Goal: Task Accomplishment & Management: Complete application form

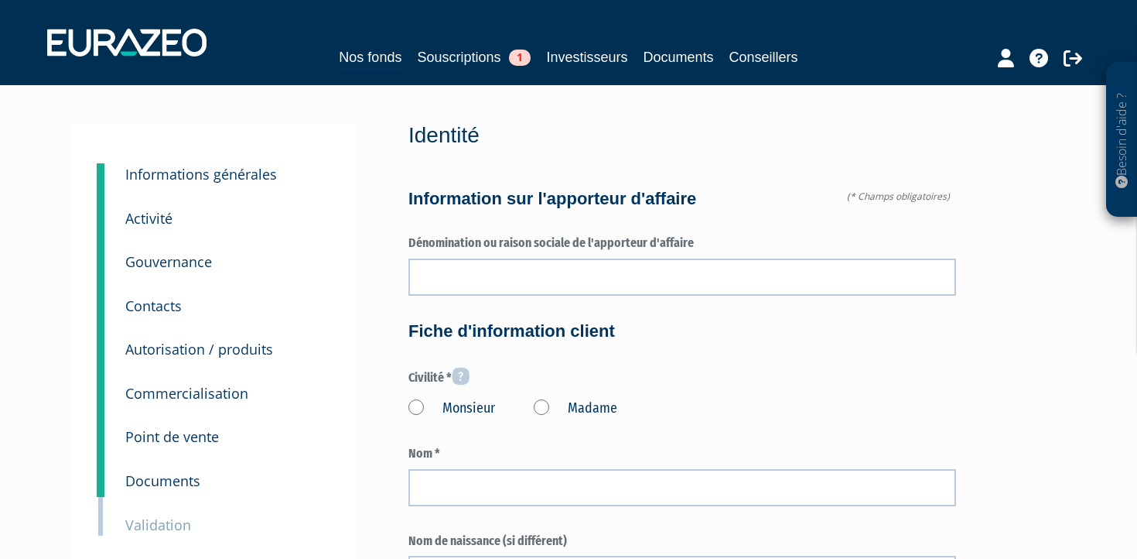
click at [181, 175] on small "Informations générales" at bounding box center [201, 174] width 152 height 19
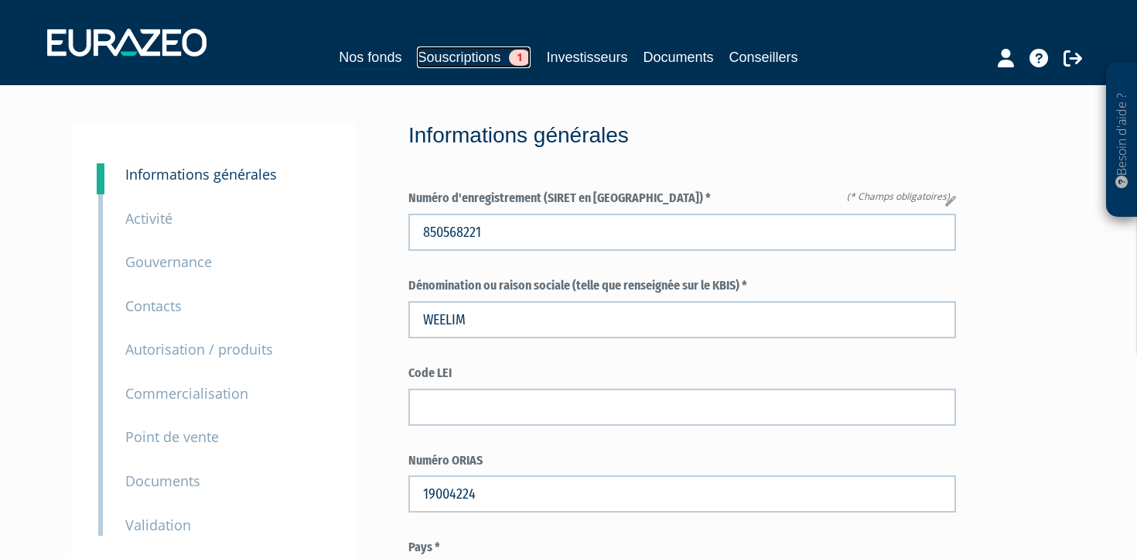
click at [446, 59] on link "Souscriptions 1" at bounding box center [474, 57] width 114 height 22
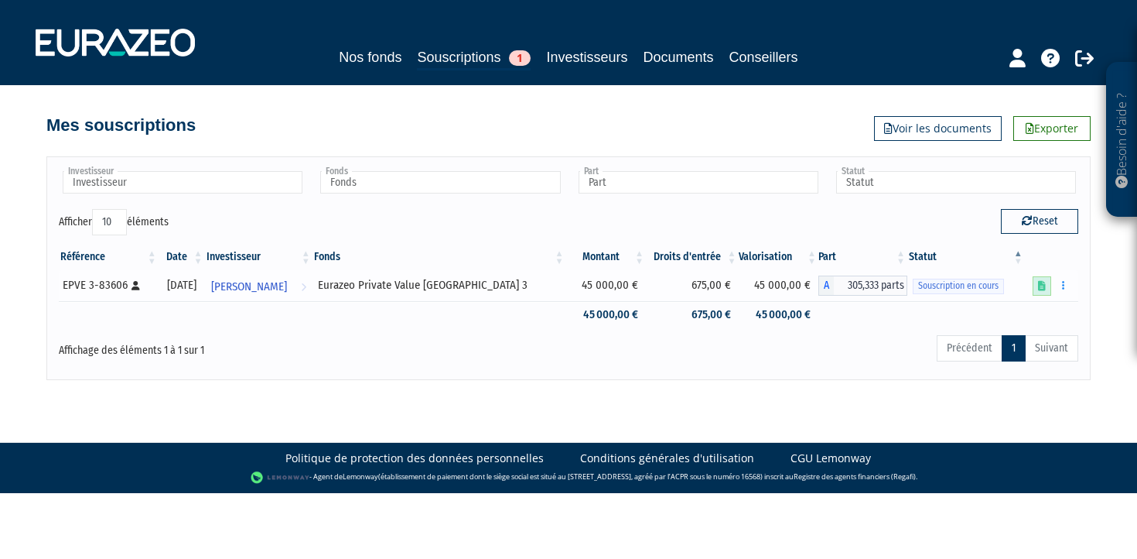
click at [1047, 286] on link at bounding box center [1042, 285] width 19 height 19
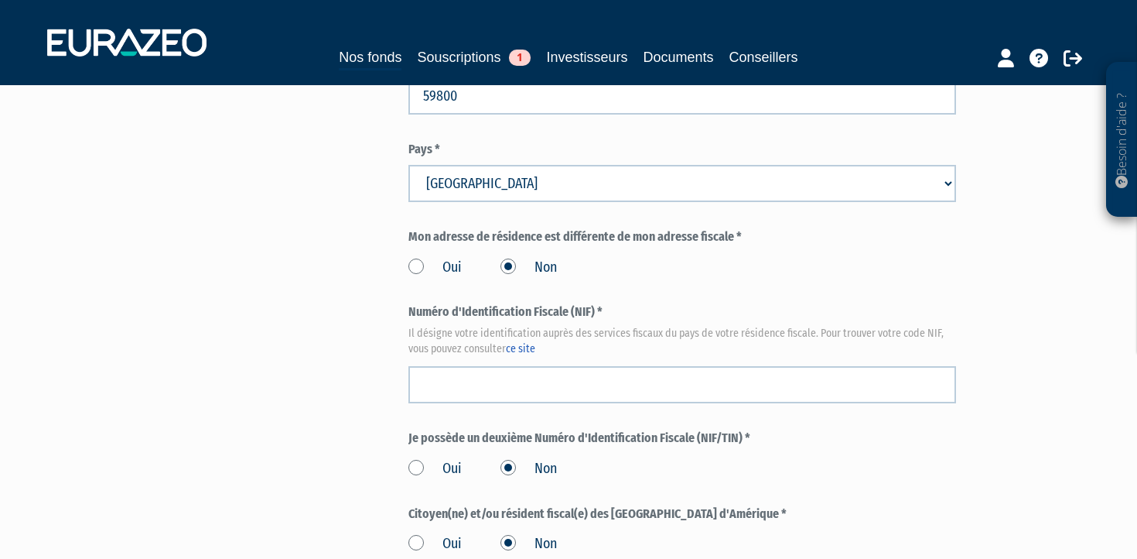
scroll to position [1646, 0]
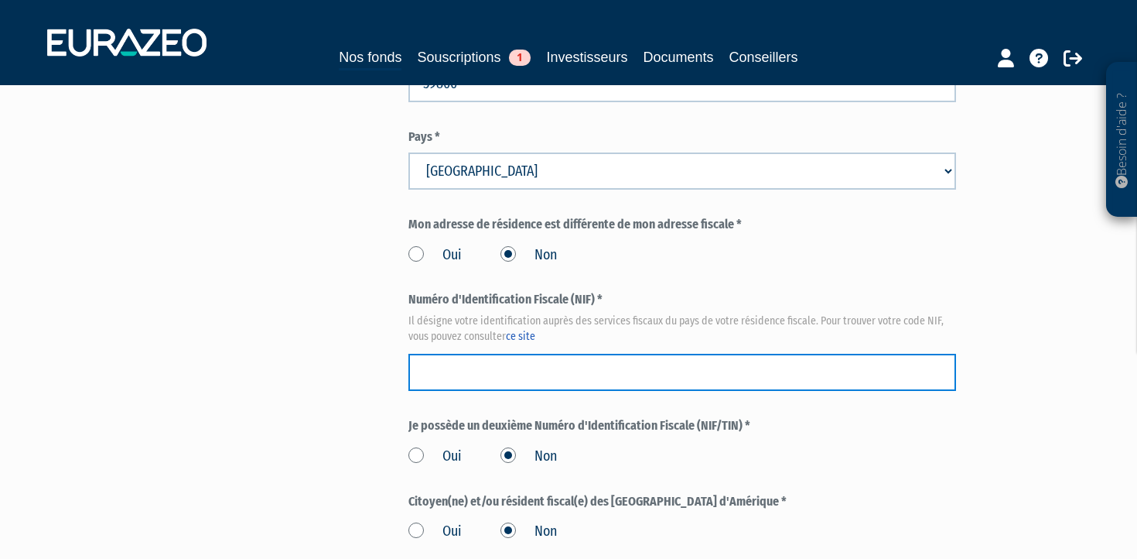
click at [700, 354] on input "text" at bounding box center [683, 372] width 548 height 37
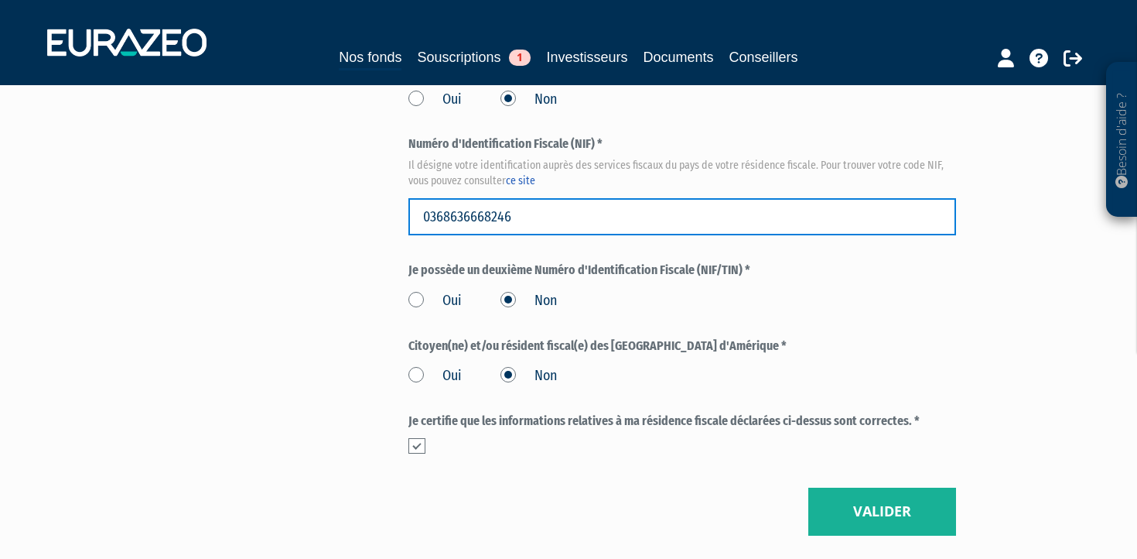
scroll to position [1805, 0]
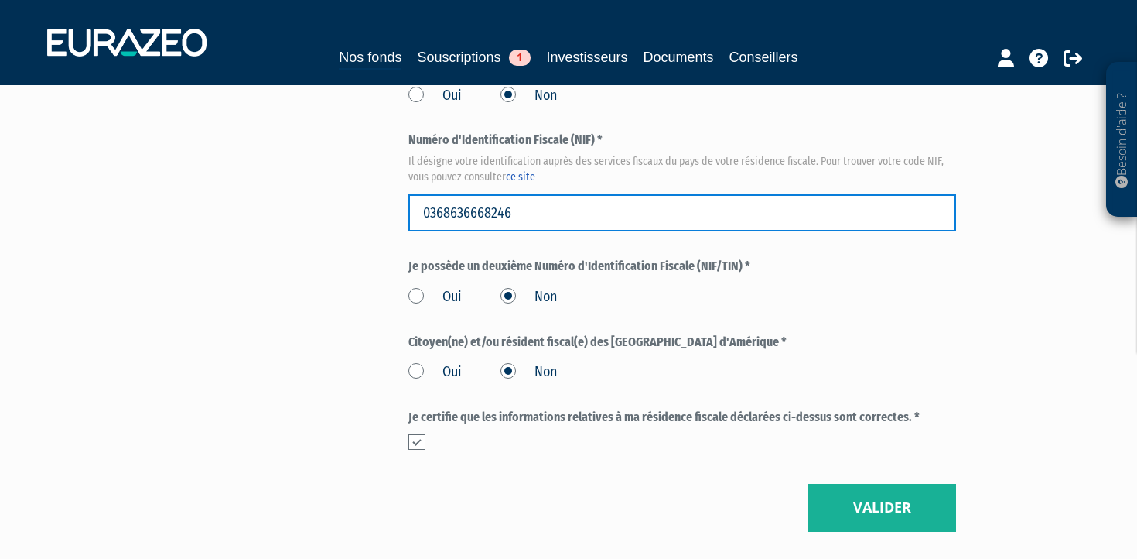
type input "0368636668246"
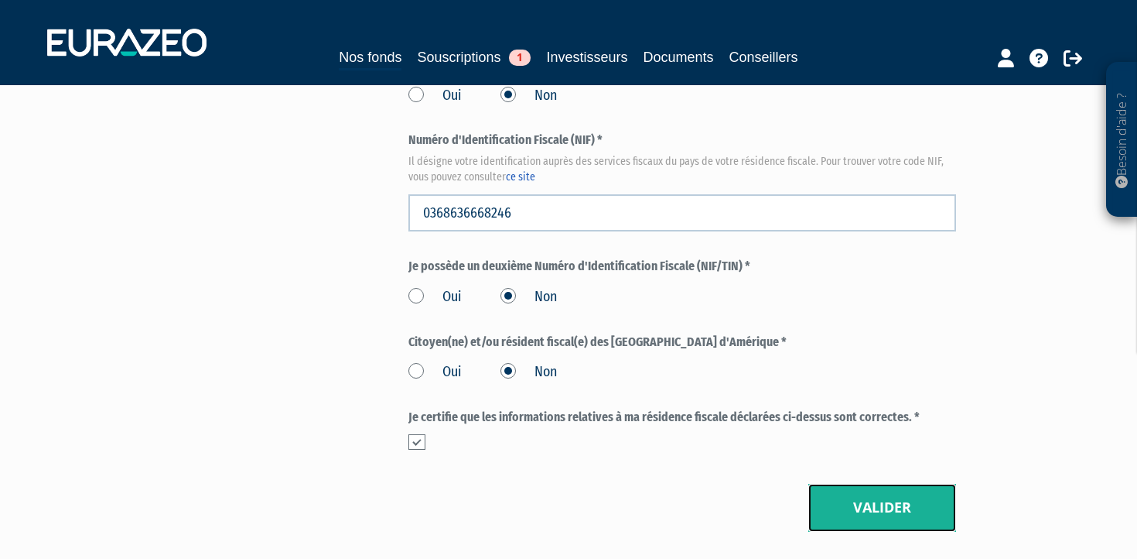
click at [900, 484] on button "Valider" at bounding box center [883, 508] width 148 height 48
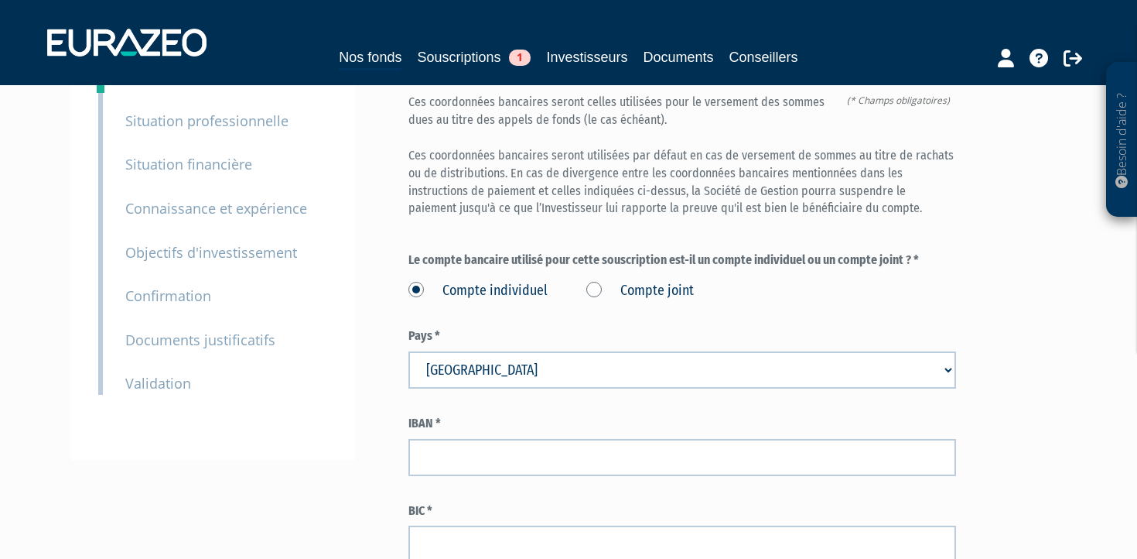
scroll to position [167, 0]
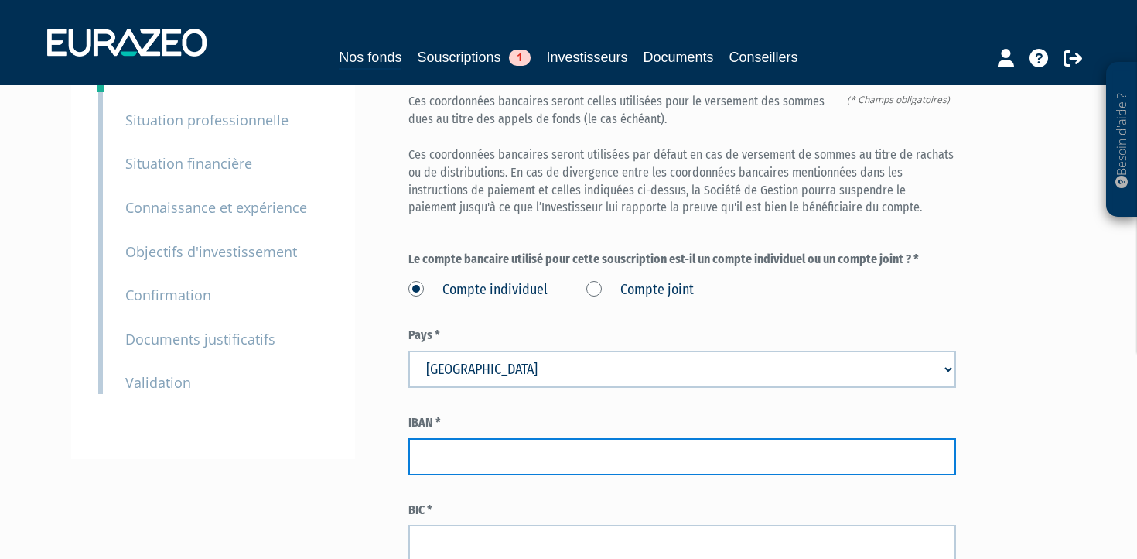
click at [542, 438] on input "text" at bounding box center [683, 456] width 548 height 37
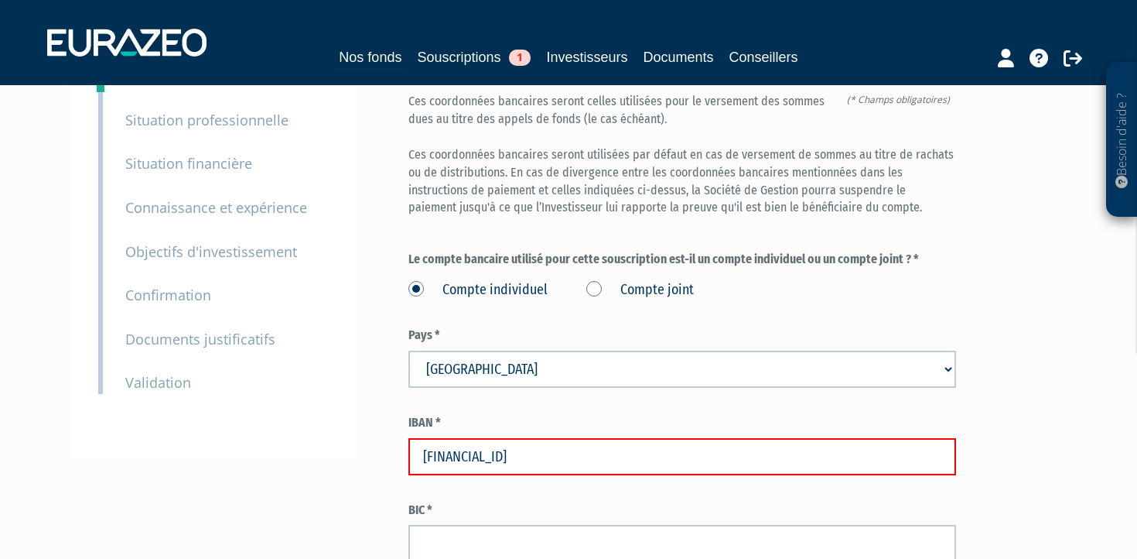
type input "FR7640618802760004059791355"
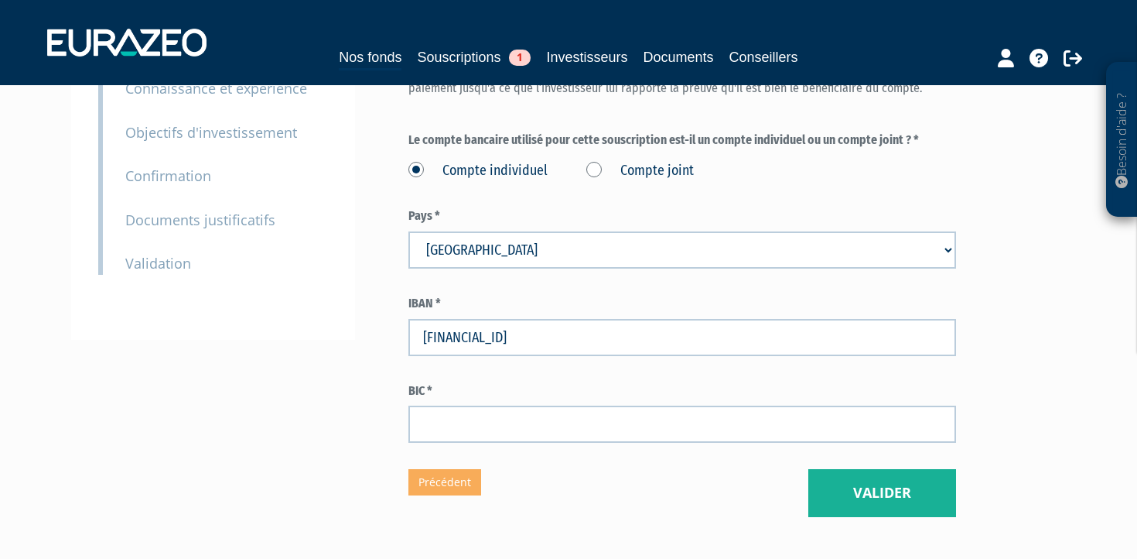
scroll to position [335, 0]
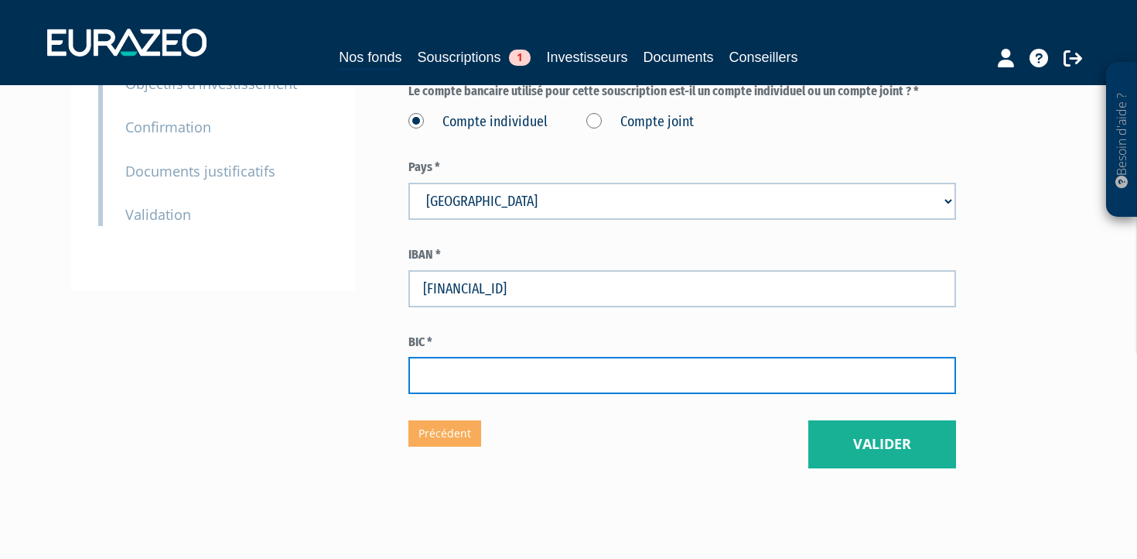
click at [785, 357] on input "text" at bounding box center [683, 375] width 548 height 37
type input "BOUSFRPP"
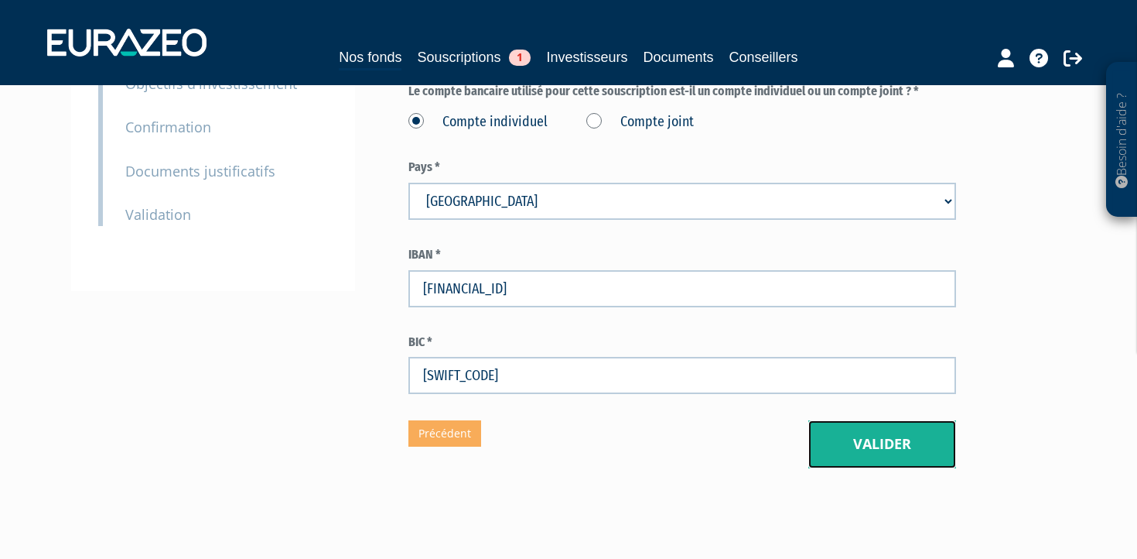
click at [877, 420] on button "Valider" at bounding box center [883, 444] width 148 height 48
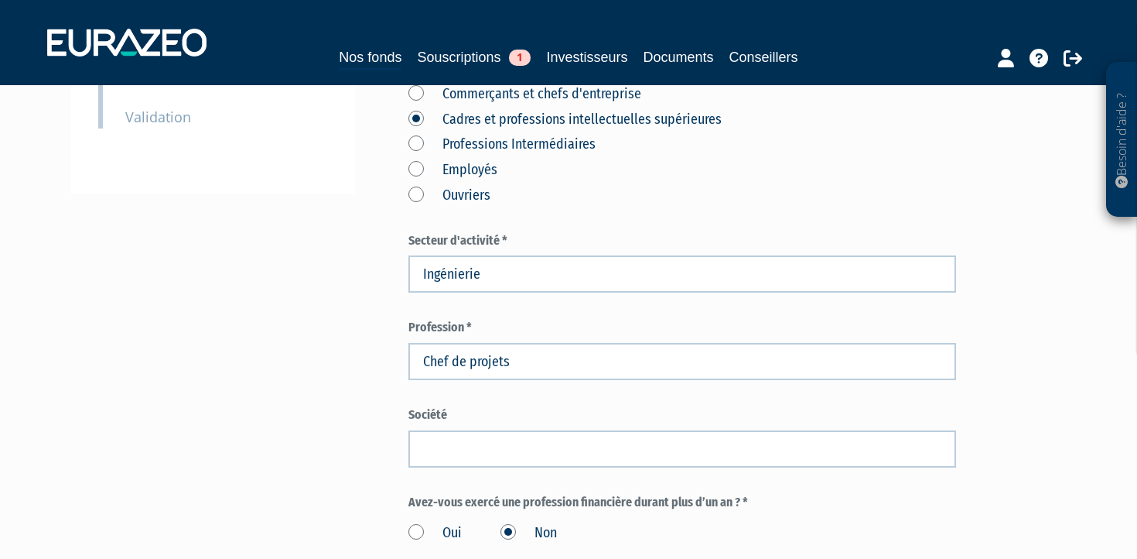
scroll to position [472, 0]
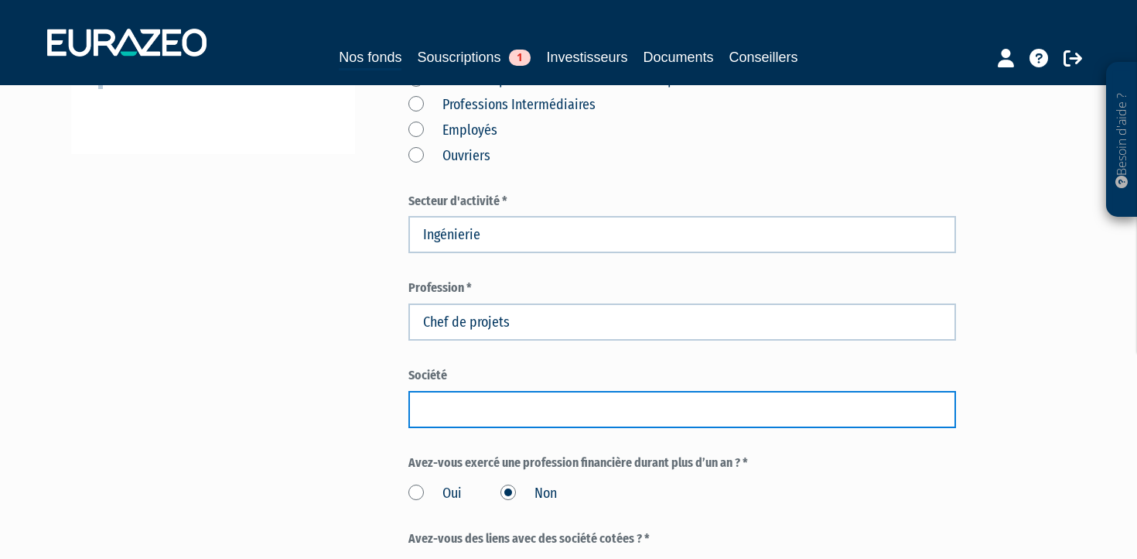
click at [662, 391] on input "text" at bounding box center [683, 409] width 548 height 37
paste input "Office of PEARL for Engineering"
type input "Office of PEARL for Engineering"
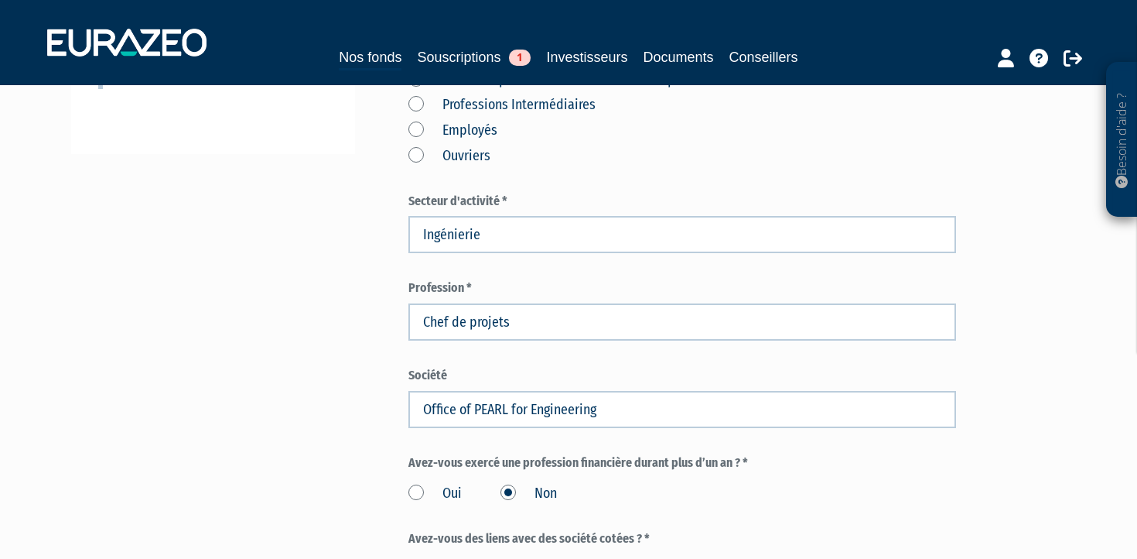
click at [862, 398] on form "(* Champs obligatoires) Vous êtes * actif(ve) Etudiant(e)/élève/apprenti(e) Dem…" at bounding box center [683, 317] width 548 height 1058
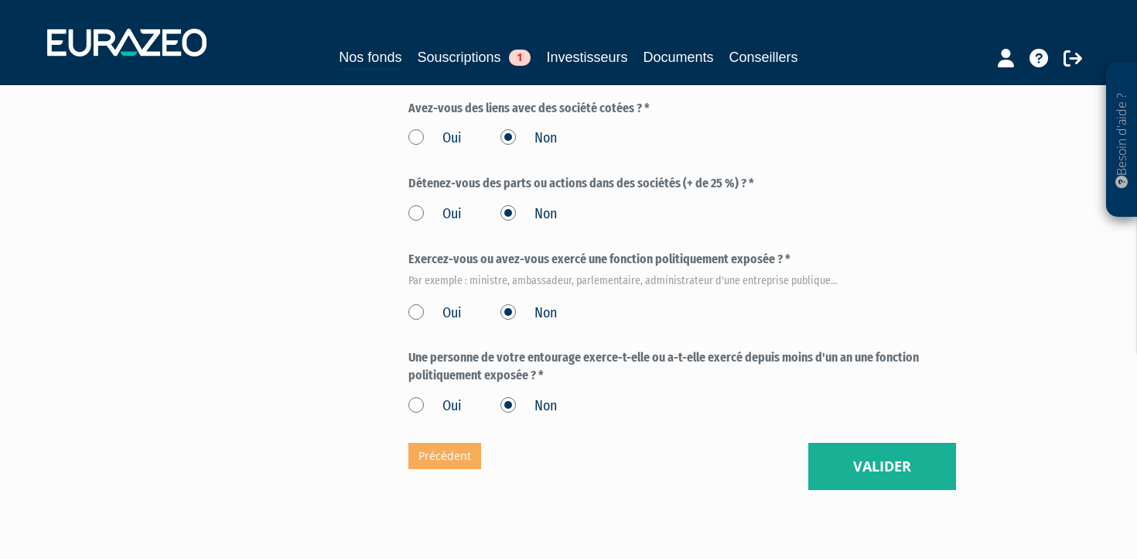
scroll to position [949, 0]
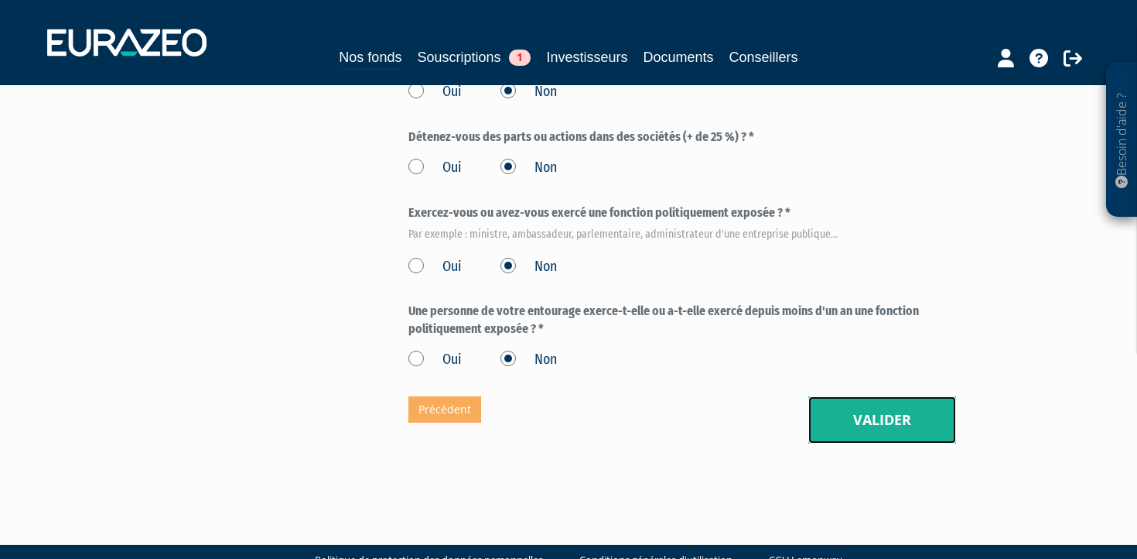
click at [904, 396] on button "Valider" at bounding box center [883, 420] width 148 height 48
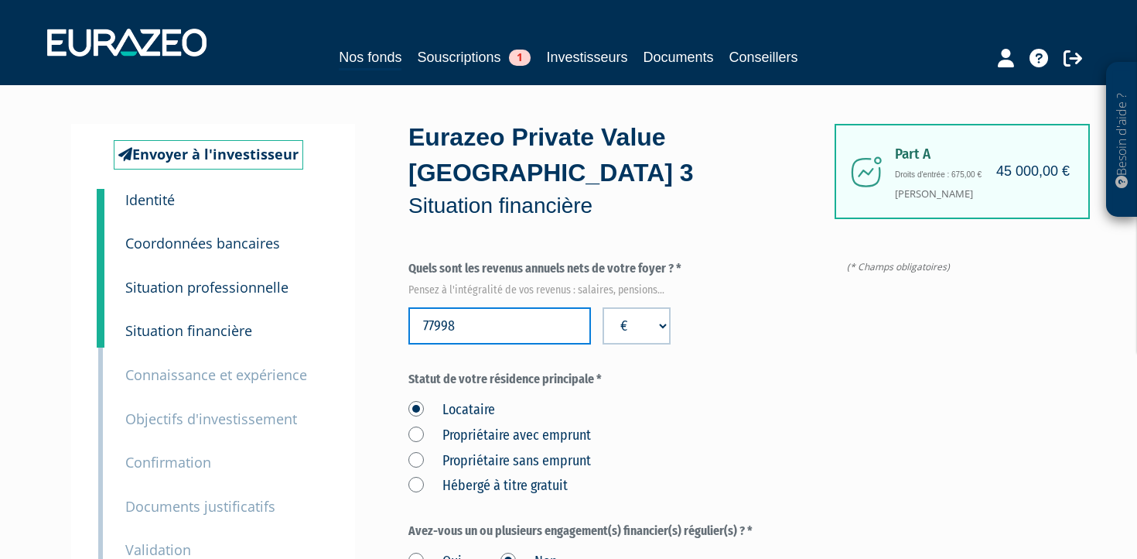
drag, startPoint x: 519, startPoint y: 290, endPoint x: 366, endPoint y: 292, distance: 153.2
paste input "62736"
type input "62736"
click at [815, 371] on label "Statut de votre résidence principale *" at bounding box center [683, 380] width 548 height 18
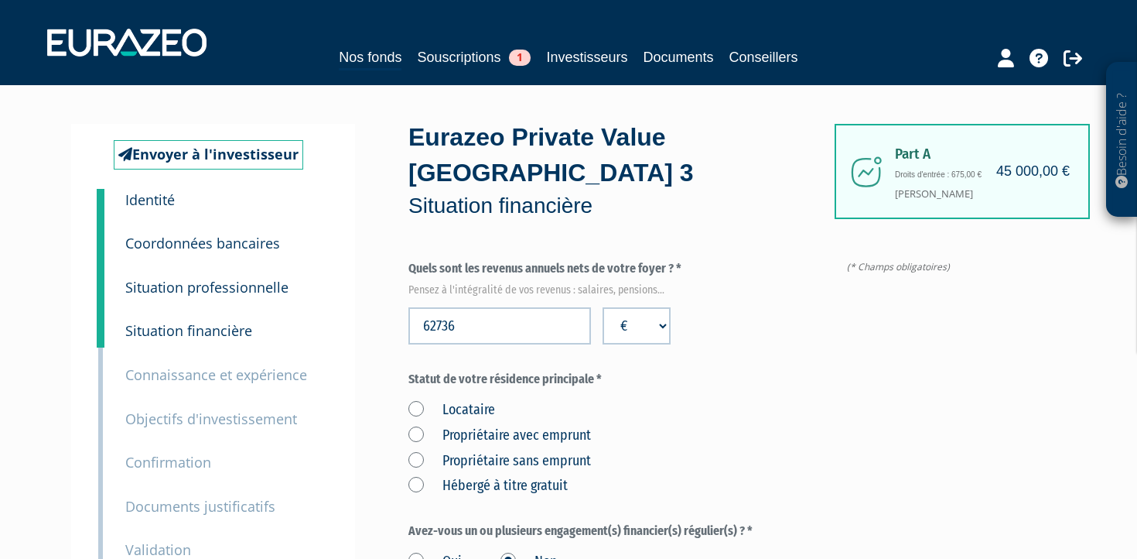
click at [420, 400] on label "Locataire" at bounding box center [452, 410] width 87 height 20
click at [0, 0] on input "Locataire" at bounding box center [0, 0] width 0 height 0
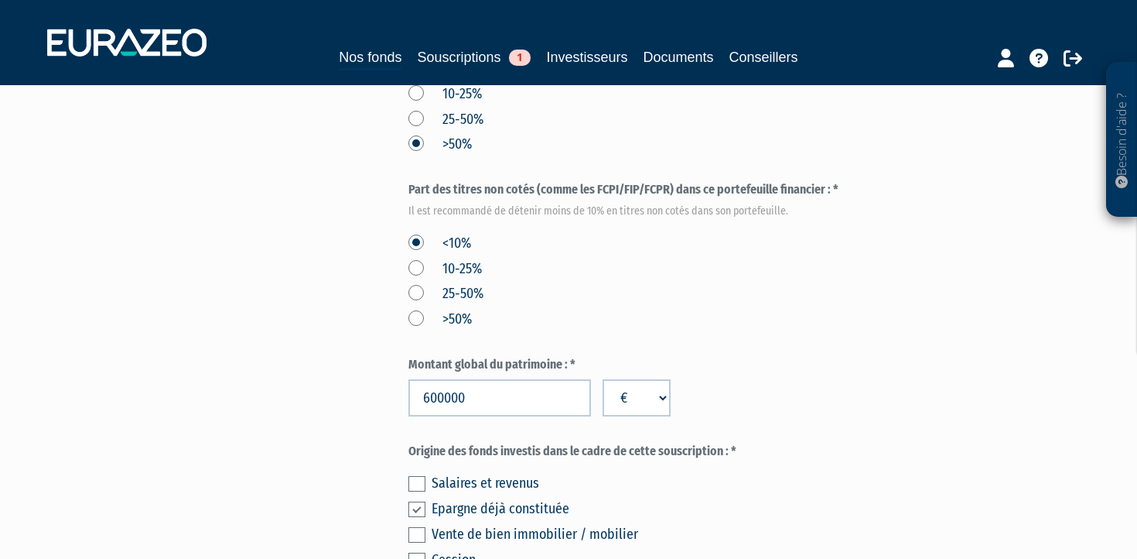
scroll to position [697, 0]
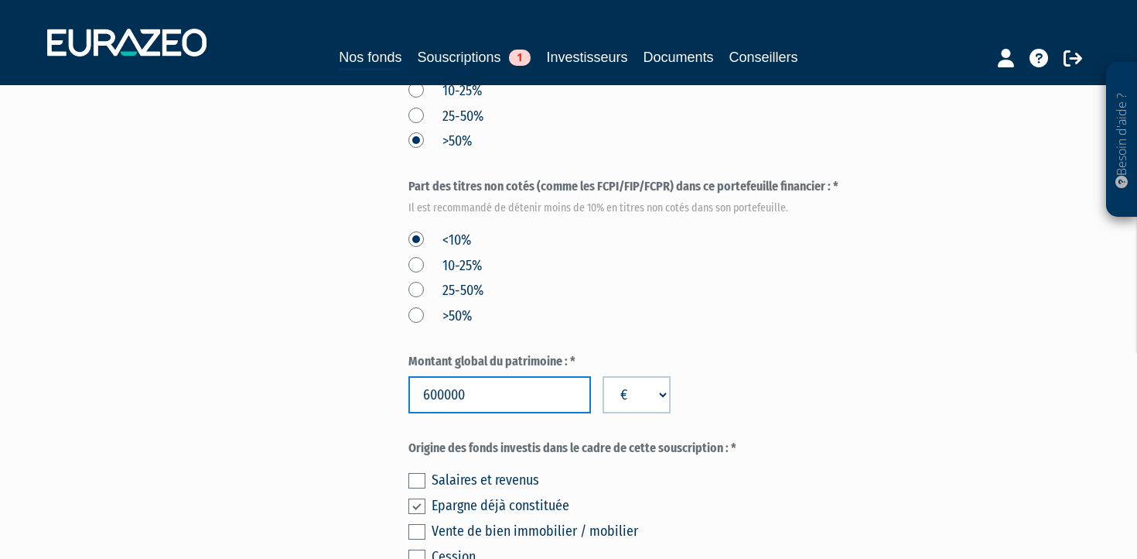
click at [443, 376] on input "600000" at bounding box center [500, 394] width 183 height 37
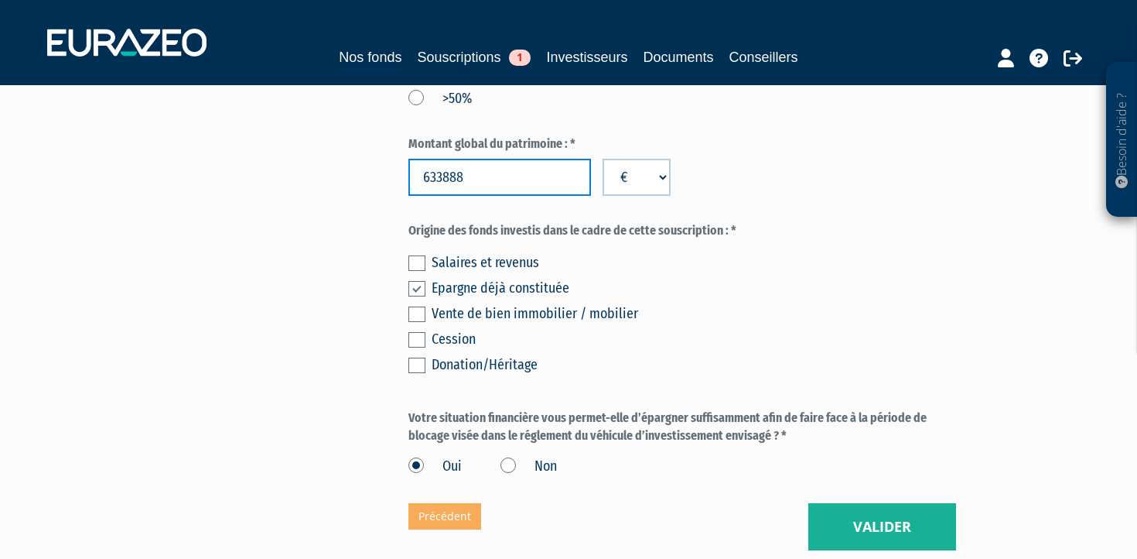
scroll to position [915, 0]
type input "633888"
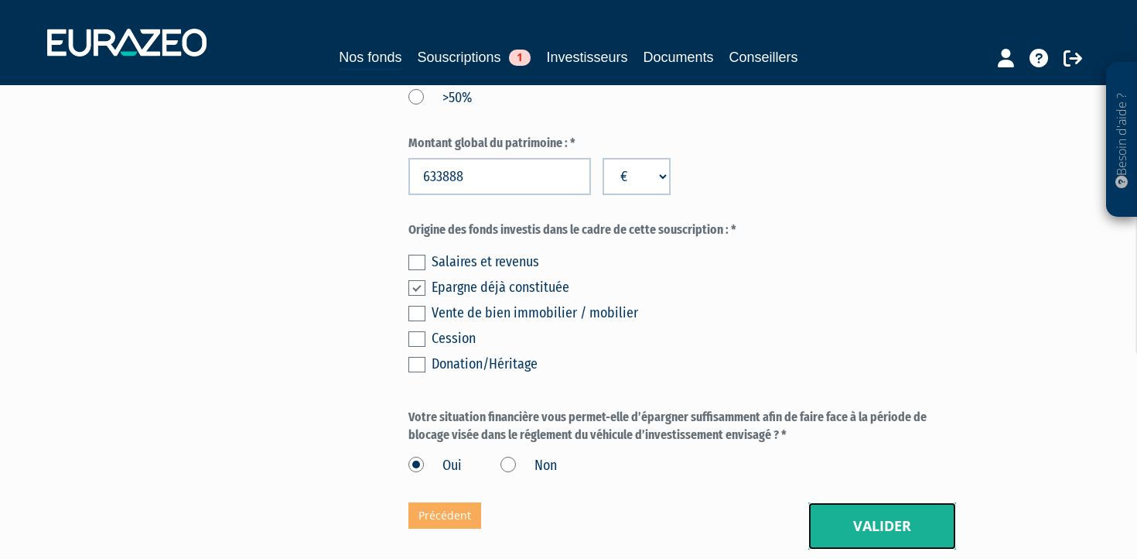
click at [867, 502] on button "Valider" at bounding box center [883, 526] width 148 height 48
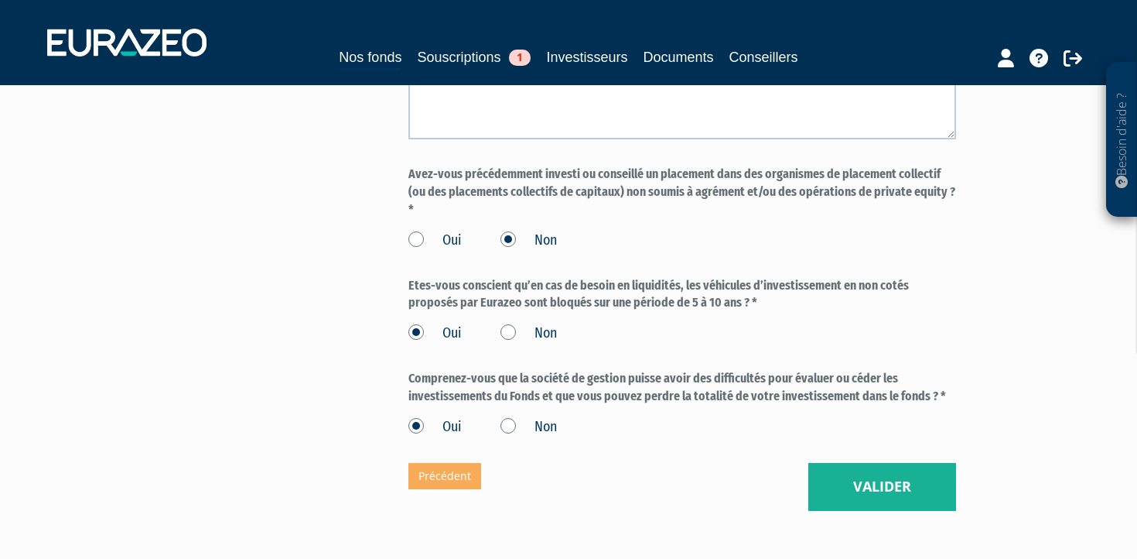
scroll to position [1335, 0]
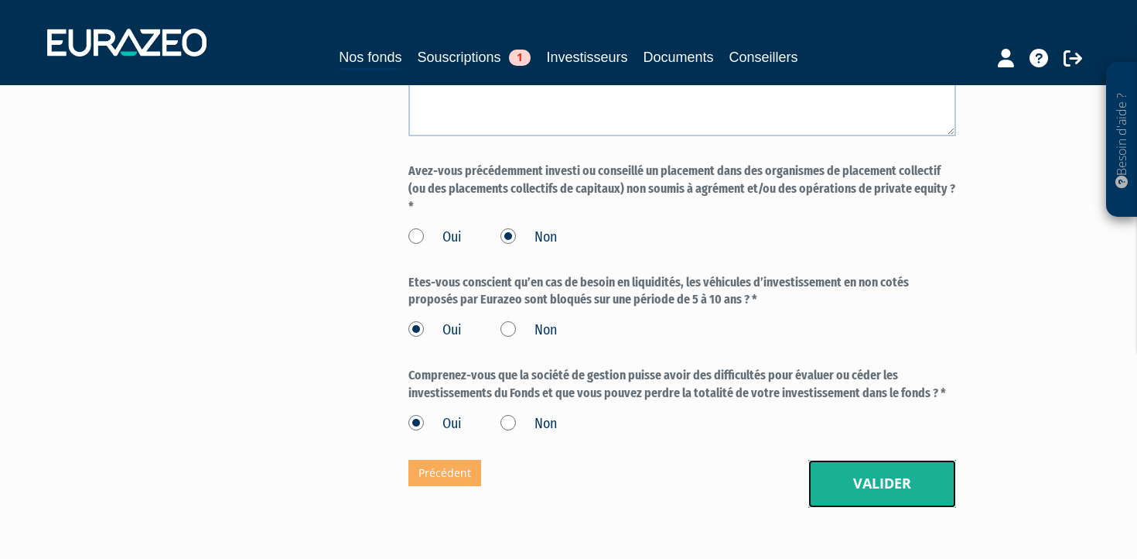
click at [877, 460] on button "Valider" at bounding box center [883, 484] width 148 height 48
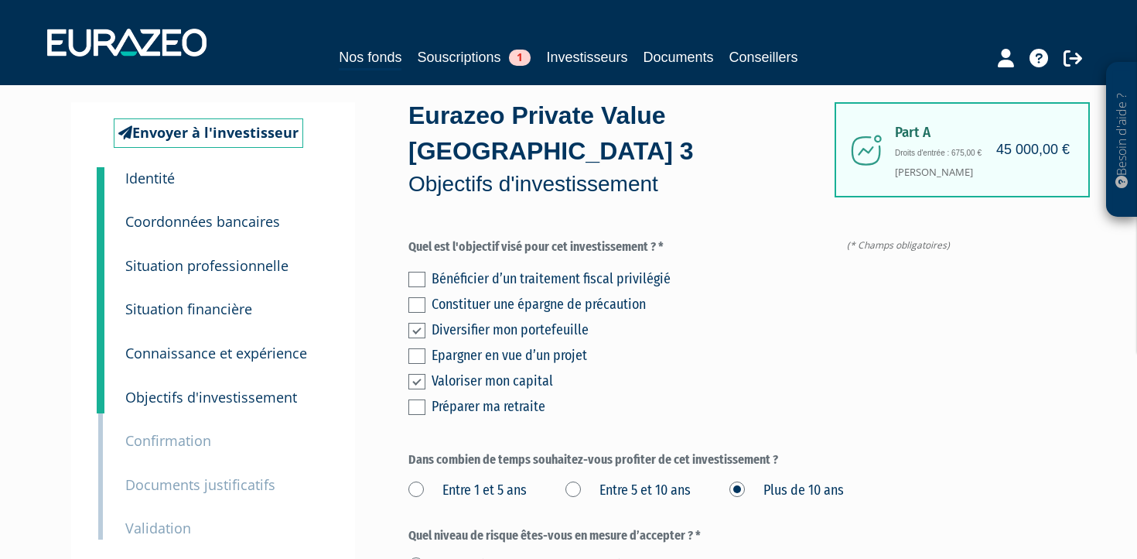
scroll to position [26, 0]
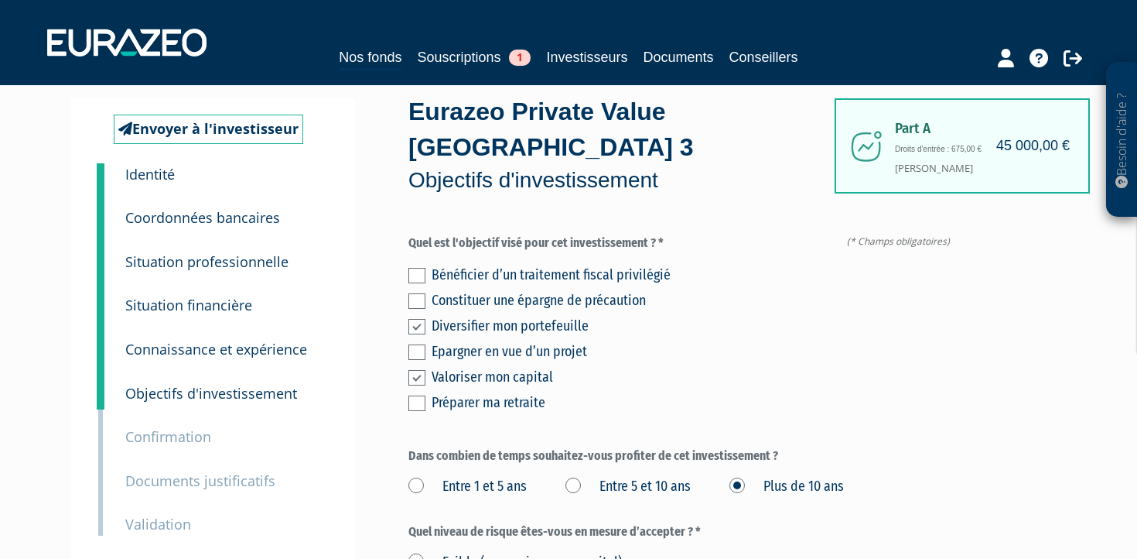
click at [415, 395] on label at bounding box center [417, 402] width 17 height 15
click at [0, 0] on input "checkbox" at bounding box center [0, 0] width 0 height 0
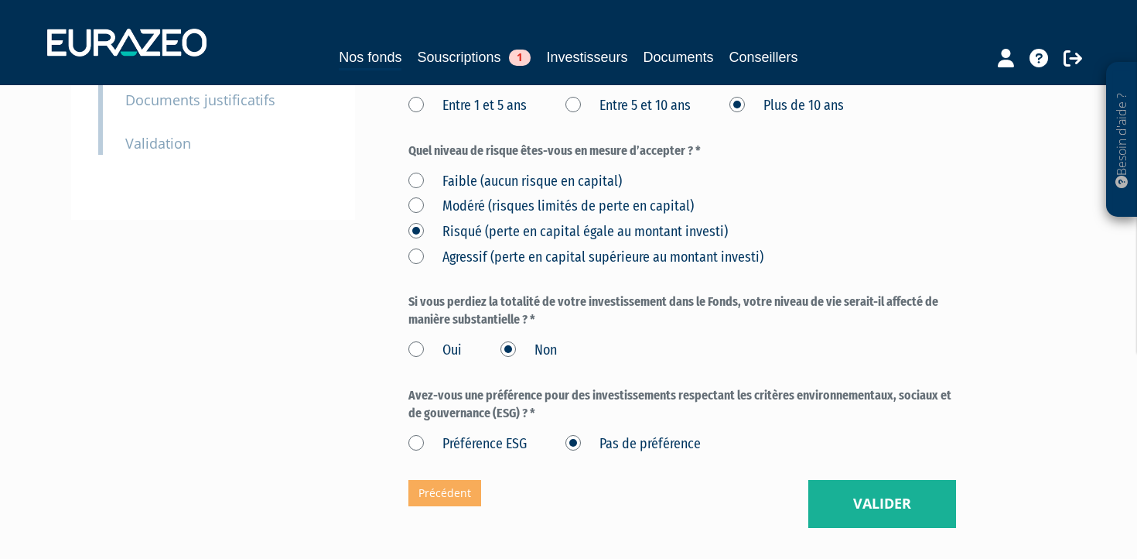
scroll to position [408, 0]
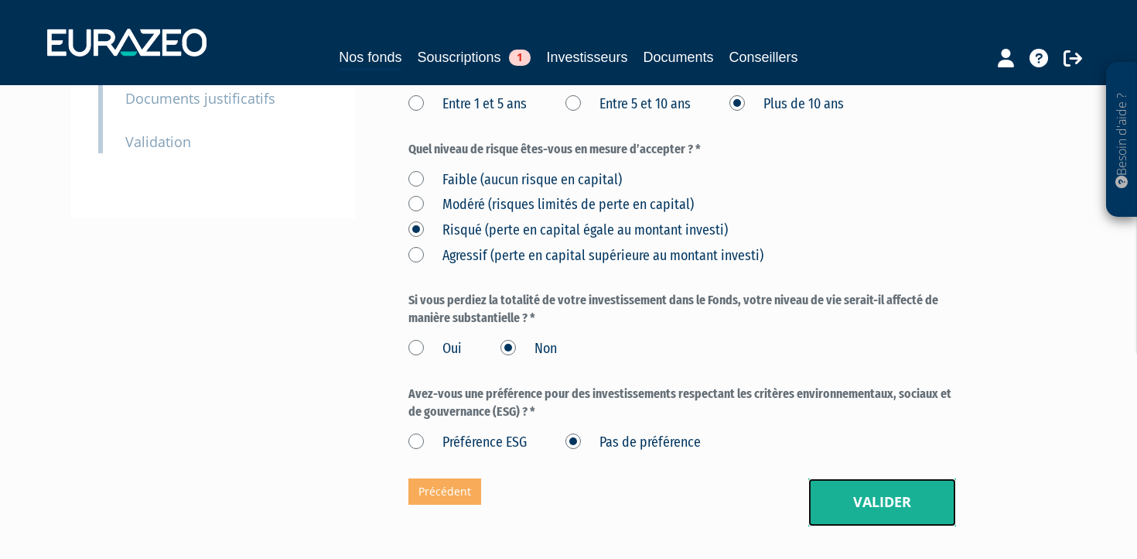
click at [939, 478] on button "Valider" at bounding box center [883, 502] width 148 height 48
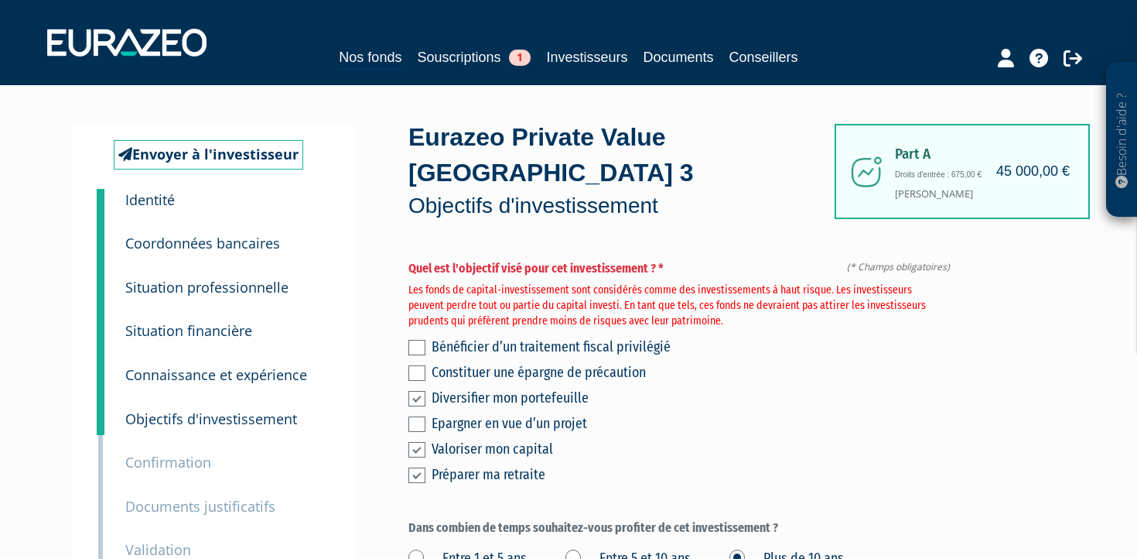
click at [418, 467] on label at bounding box center [417, 474] width 17 height 15
click at [0, 0] on input "checkbox" at bounding box center [0, 0] width 0 height 0
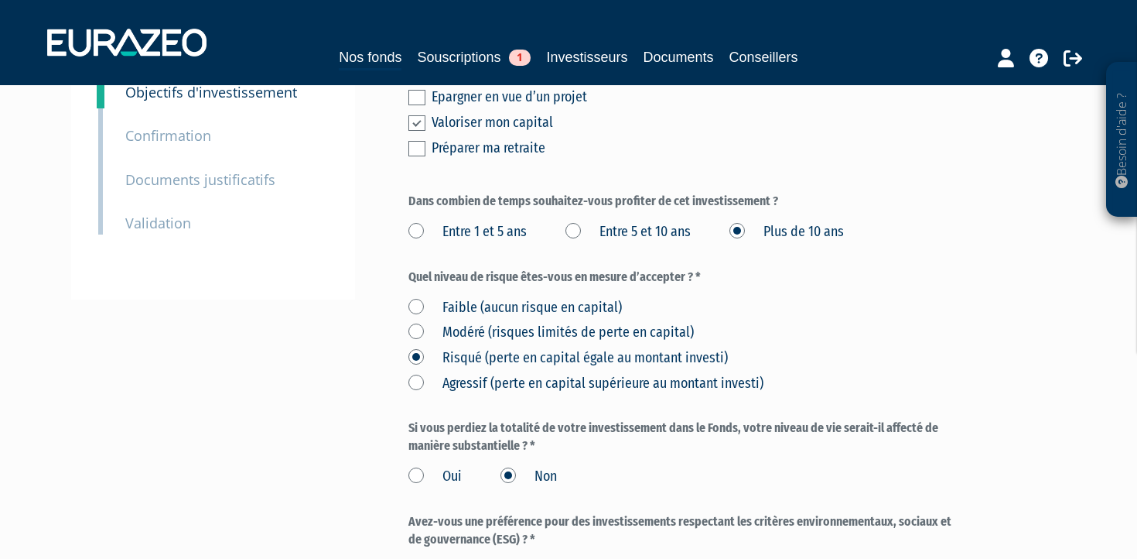
scroll to position [536, 0]
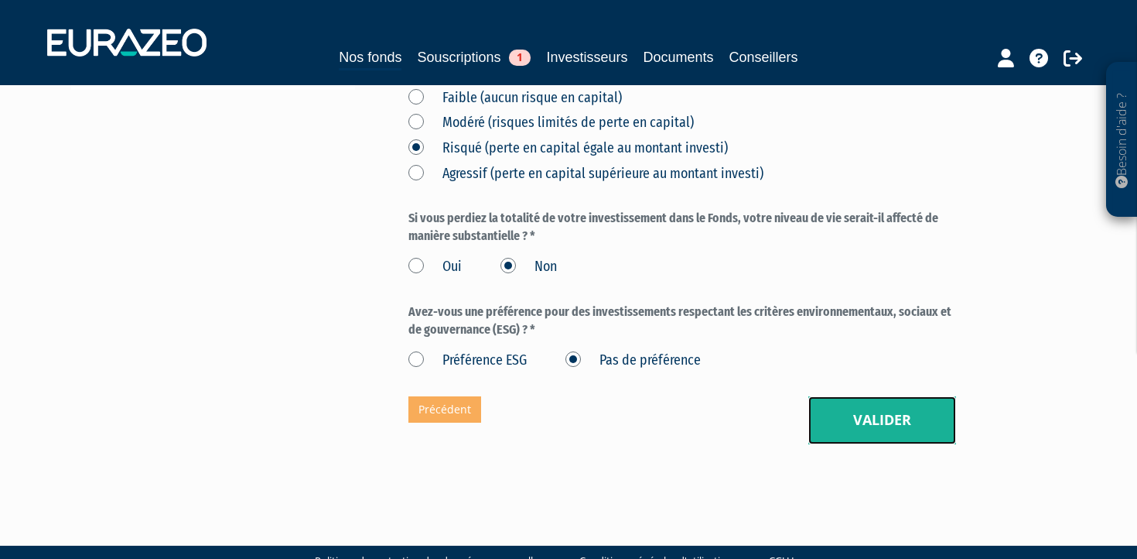
click at [843, 396] on button "Valider" at bounding box center [883, 420] width 148 height 48
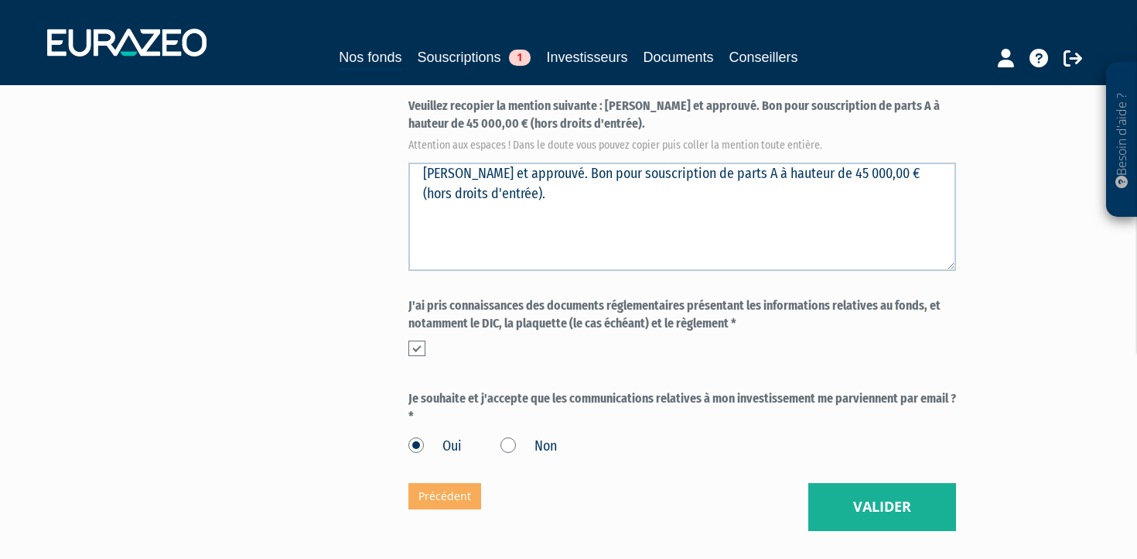
scroll to position [643, 0]
click at [905, 482] on button "Valider" at bounding box center [883, 506] width 148 height 48
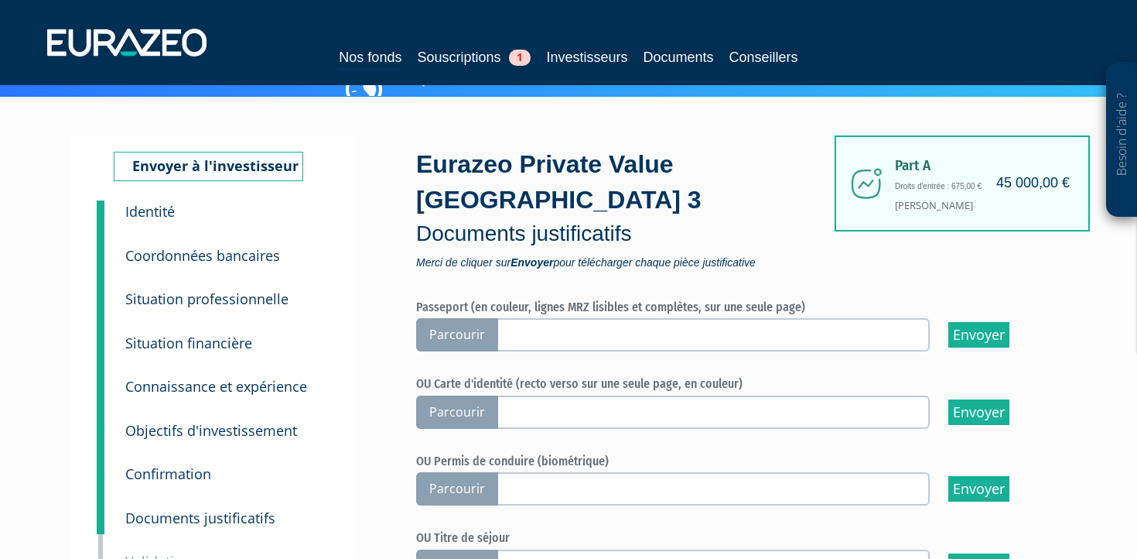
scroll to position [23, 0]
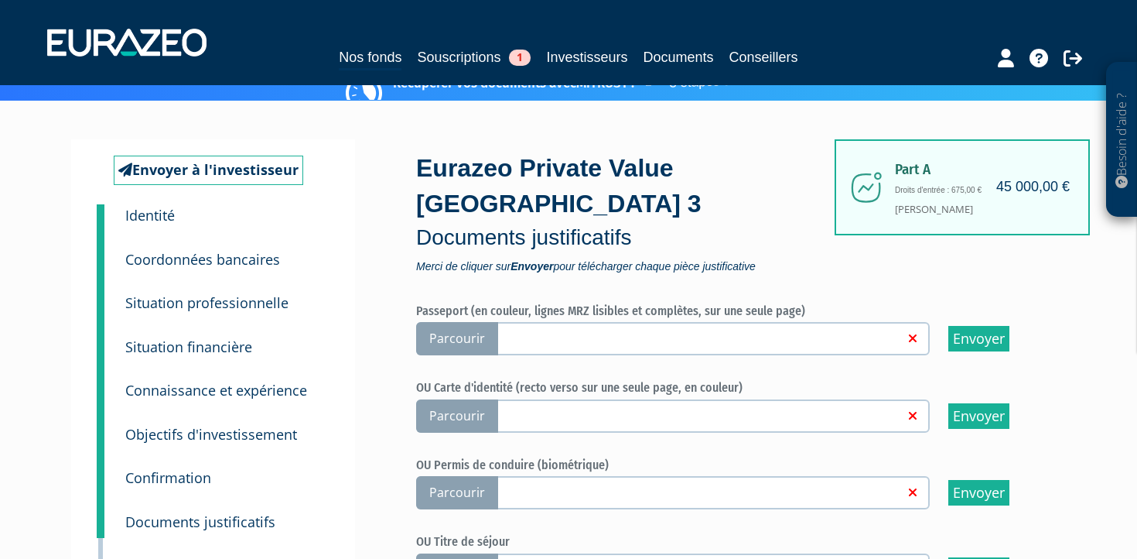
click at [444, 322] on span "Parcourir" at bounding box center [457, 338] width 82 height 33
click at [0, 0] on input "Parcourir" at bounding box center [0, 0] width 0 height 0
click at [463, 399] on span "Parcourir" at bounding box center [457, 415] width 82 height 33
click at [0, 0] on input "Parcourir" at bounding box center [0, 0] width 0 height 0
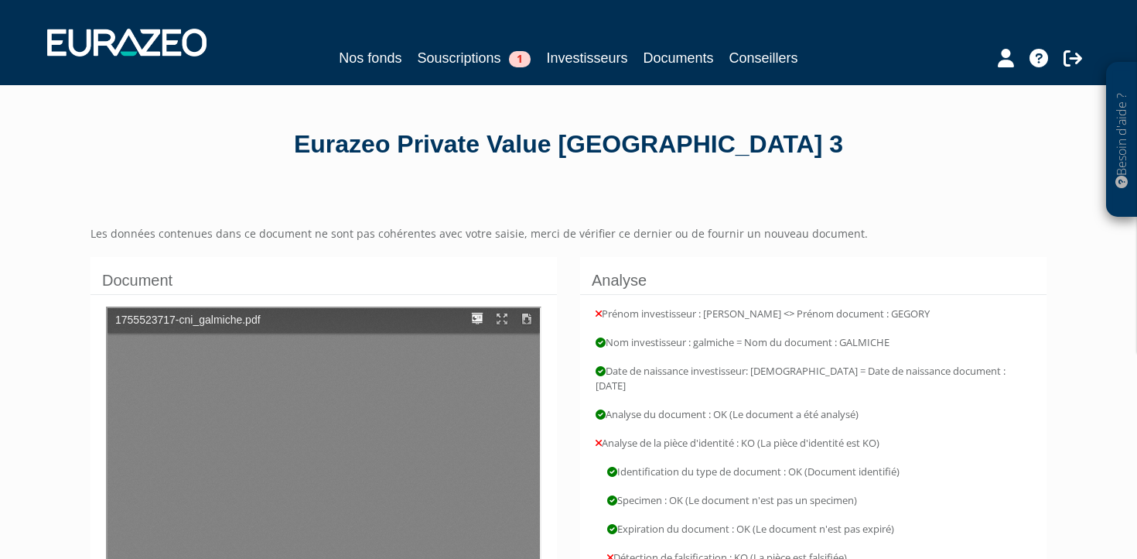
type input "1"
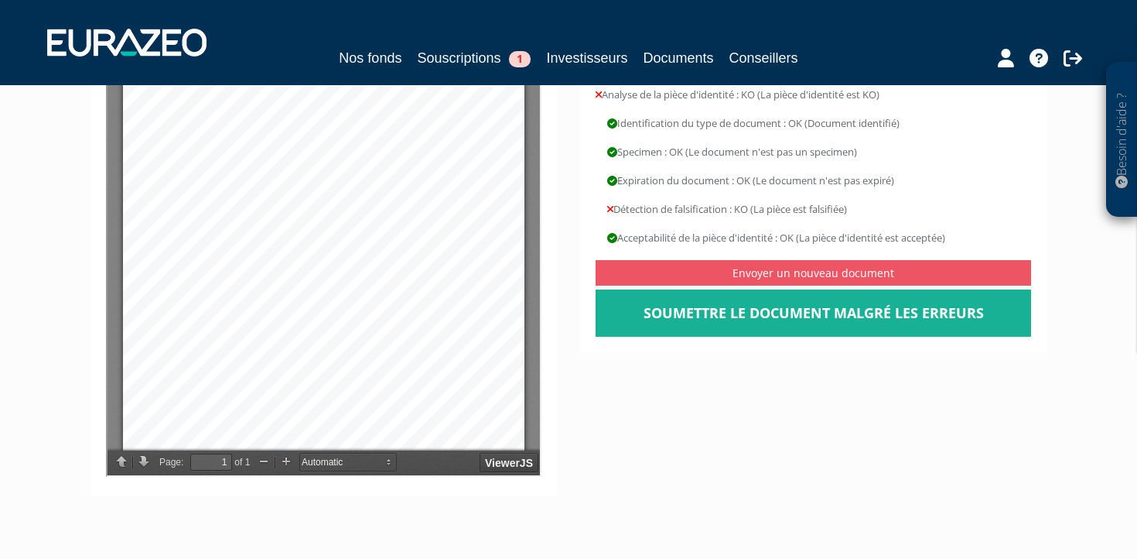
scroll to position [350, 0]
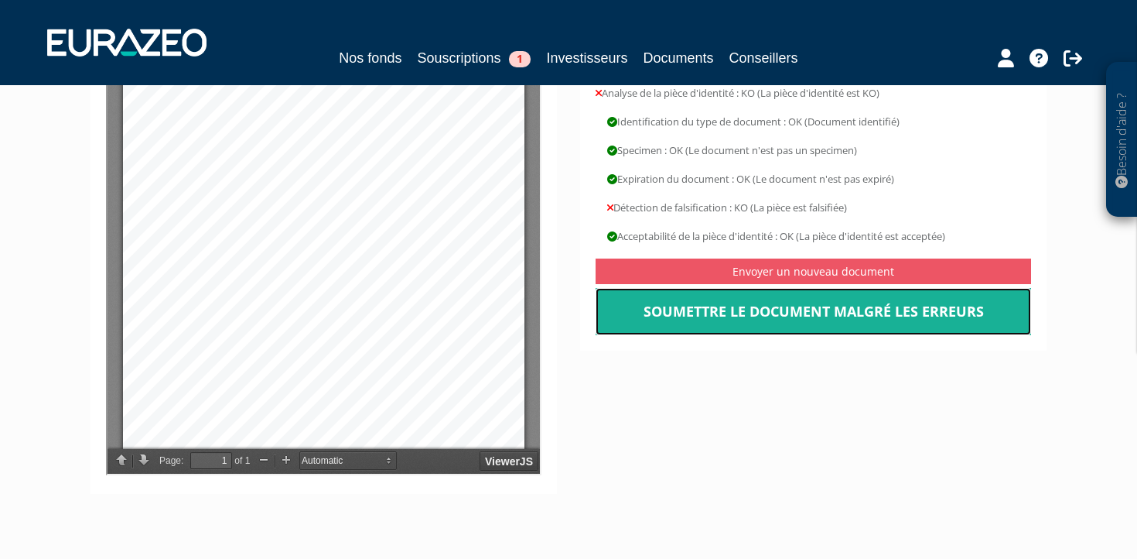
click at [773, 305] on link "Soumettre le document malgré les erreurs" at bounding box center [814, 312] width 436 height 48
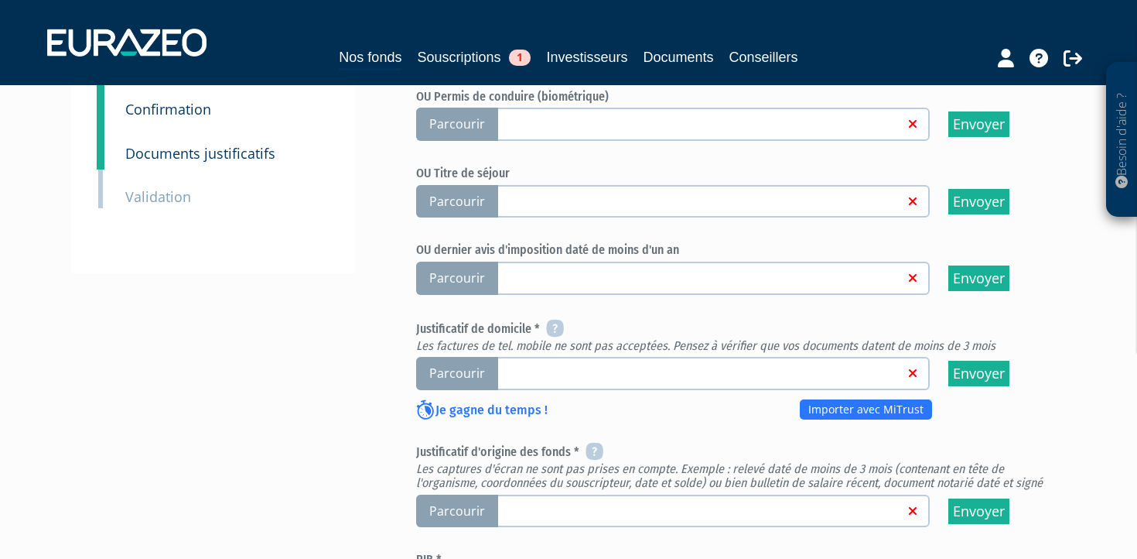
scroll to position [392, 0]
click at [447, 356] on span "Parcourir" at bounding box center [457, 372] width 82 height 33
click at [0, 0] on input "Parcourir" at bounding box center [0, 0] width 0 height 0
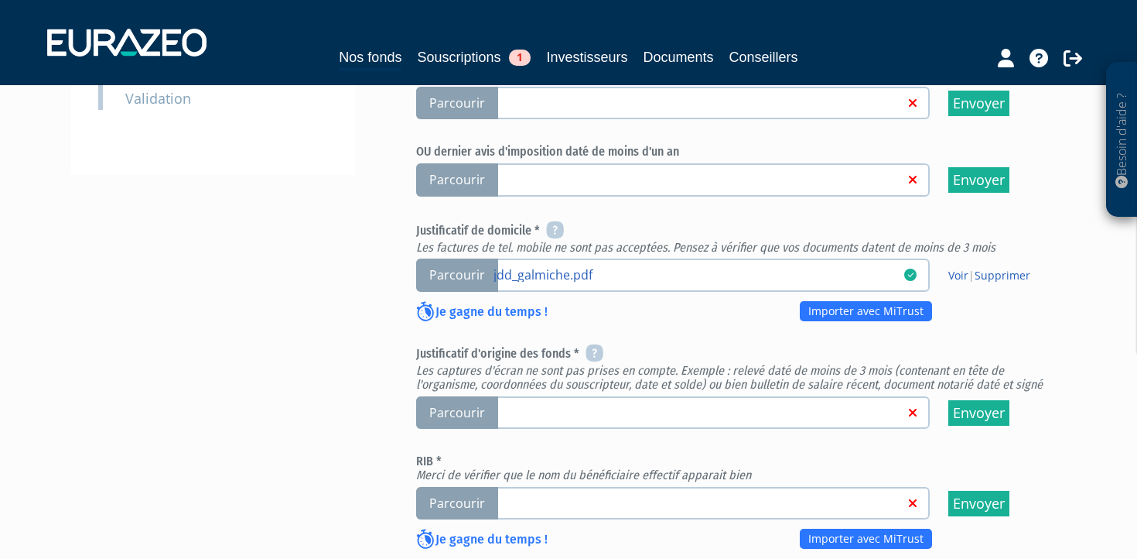
scroll to position [491, 0]
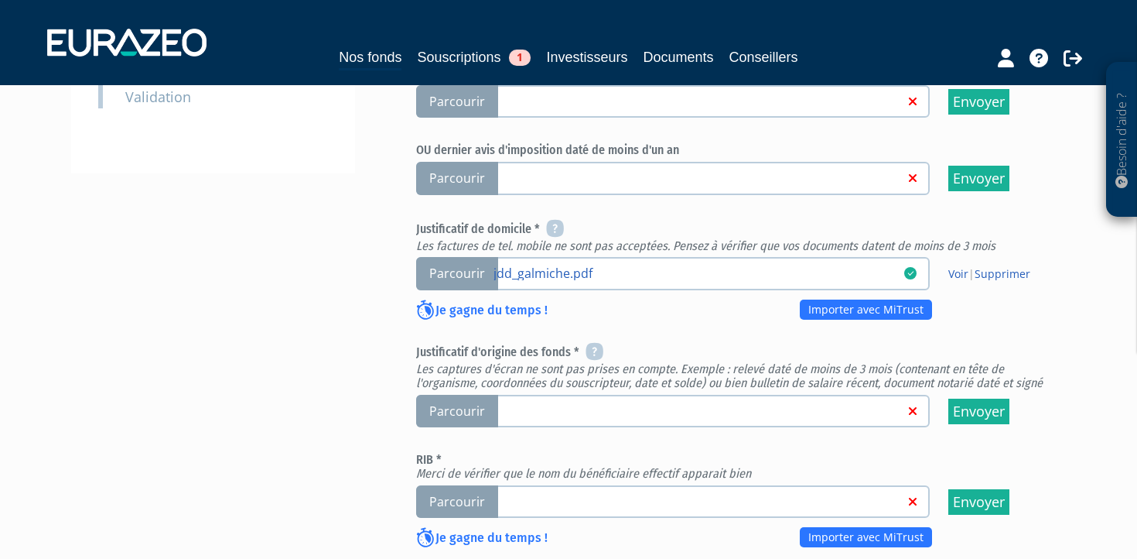
click at [483, 395] on span "Parcourir" at bounding box center [457, 411] width 82 height 33
click at [0, 0] on input "Parcourir" at bounding box center [0, 0] width 0 height 0
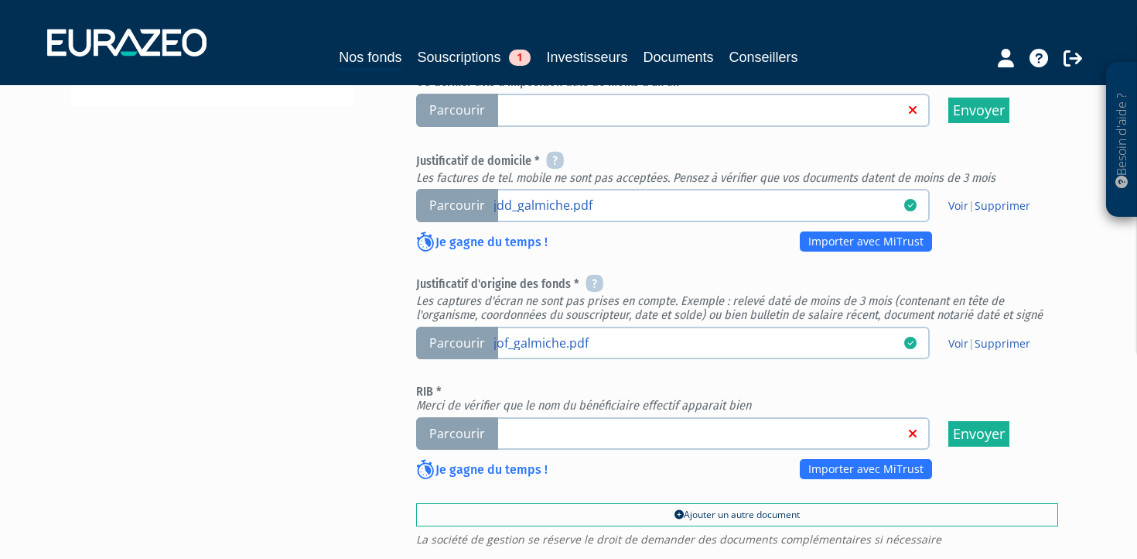
scroll to position [560, 0]
click at [458, 416] on span "Parcourir" at bounding box center [457, 432] width 82 height 33
click at [0, 0] on input "Parcourir" at bounding box center [0, 0] width 0 height 0
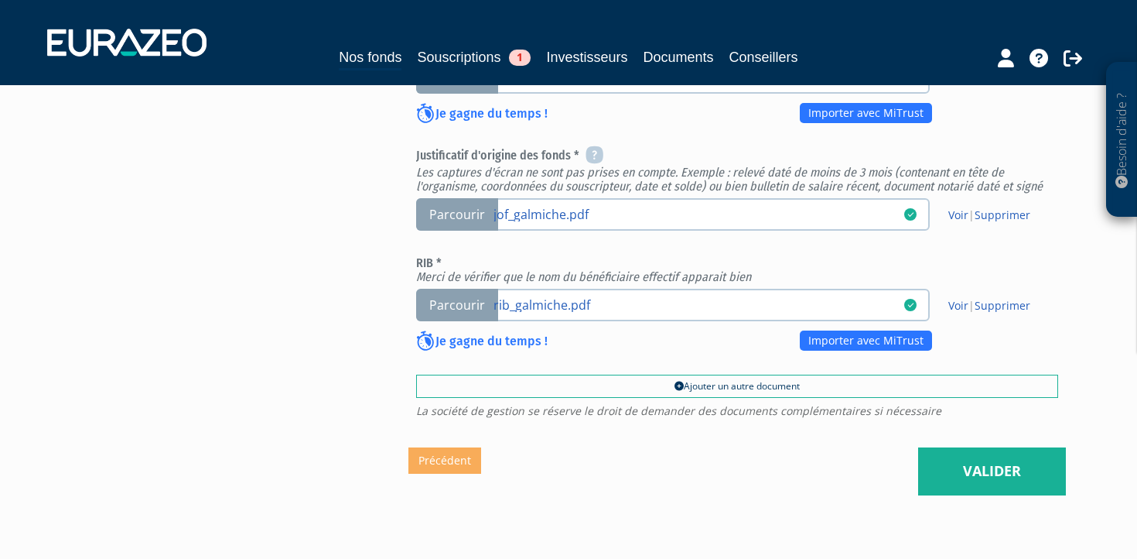
scroll to position [692, 0]
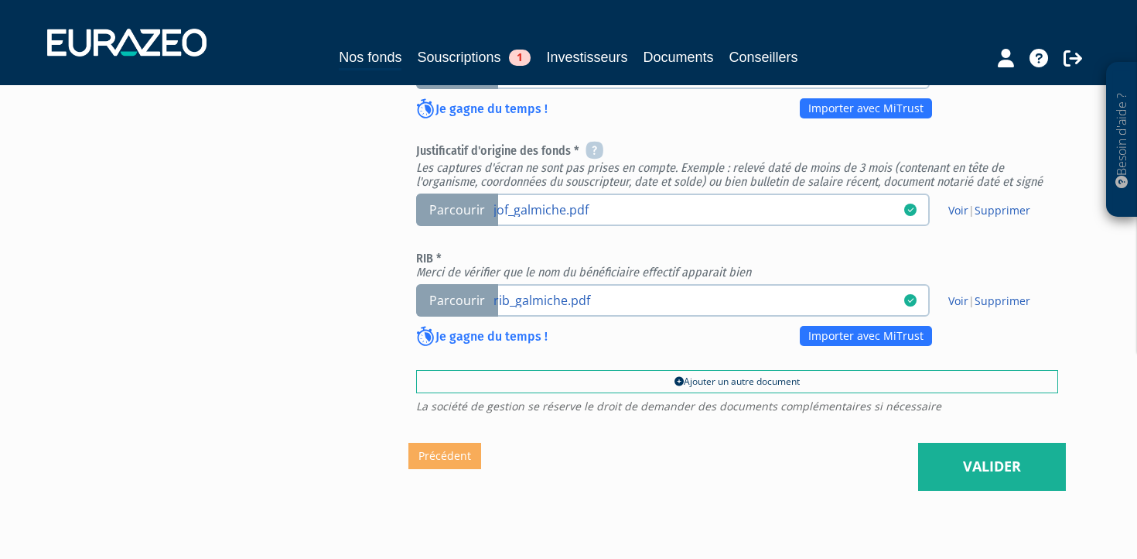
click at [790, 401] on span "La société de gestion se réserve le droit de demander des documents complémenta…" at bounding box center [737, 406] width 642 height 11
copy body "La société de gestion se réserve le droit de demander des documents complémenta…"
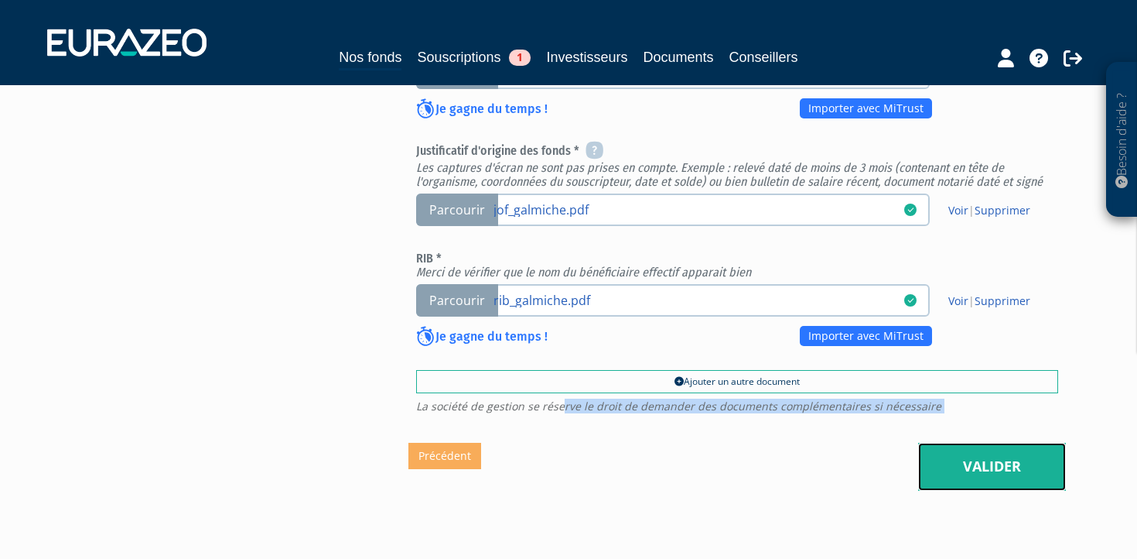
click at [1004, 443] on link "Valider" at bounding box center [992, 467] width 148 height 48
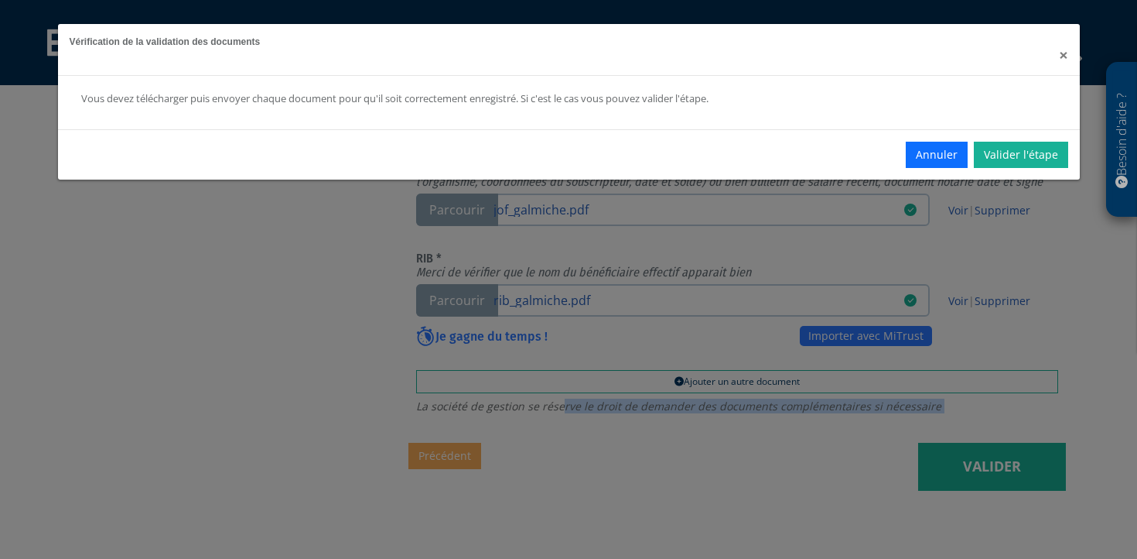
click at [1061, 52] on span "×" at bounding box center [1063, 55] width 9 height 22
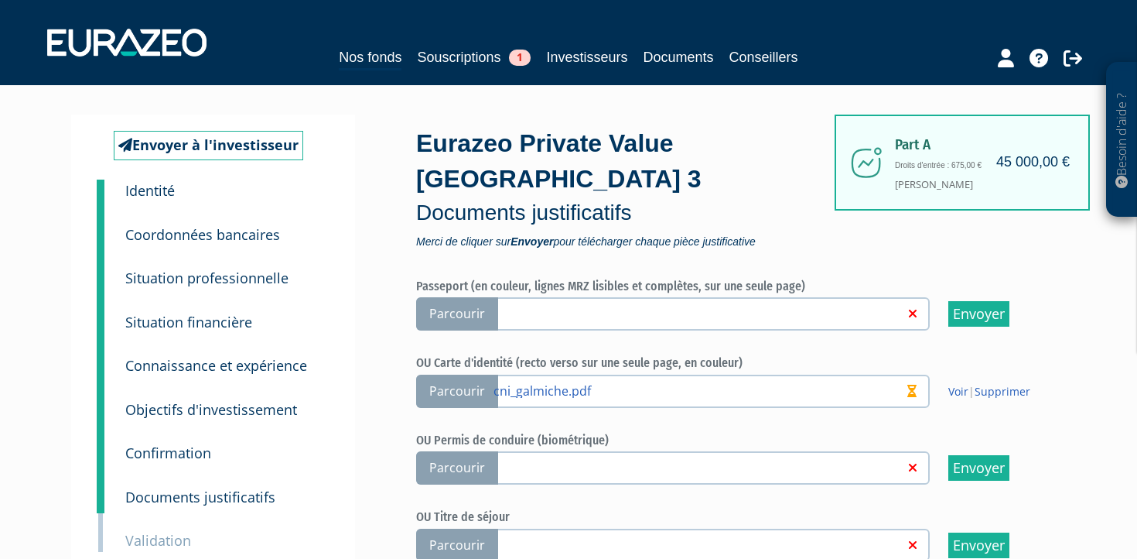
scroll to position [0, 0]
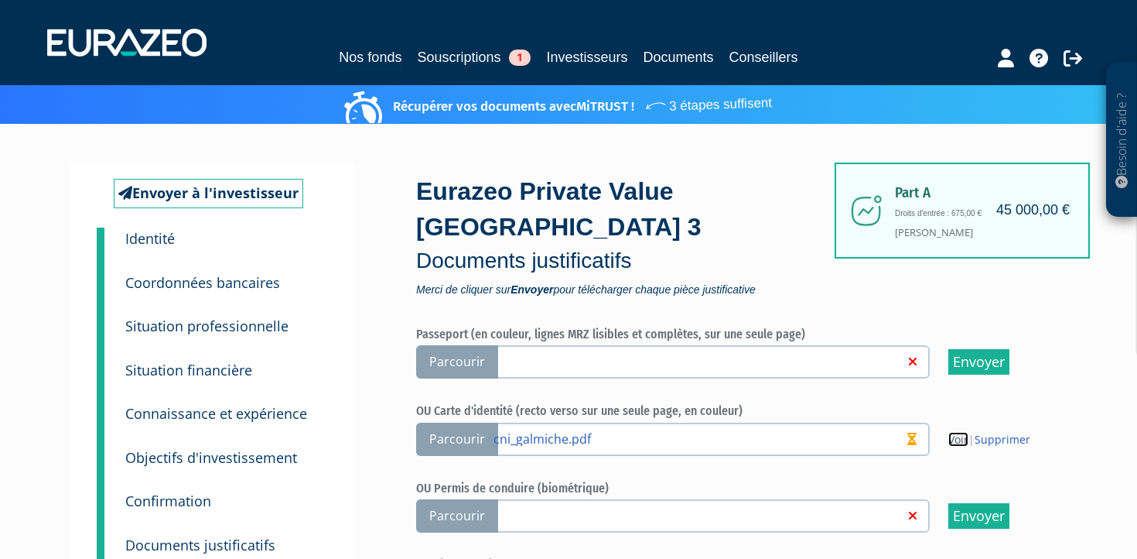
click at [959, 432] on link "Voir" at bounding box center [959, 439] width 20 height 15
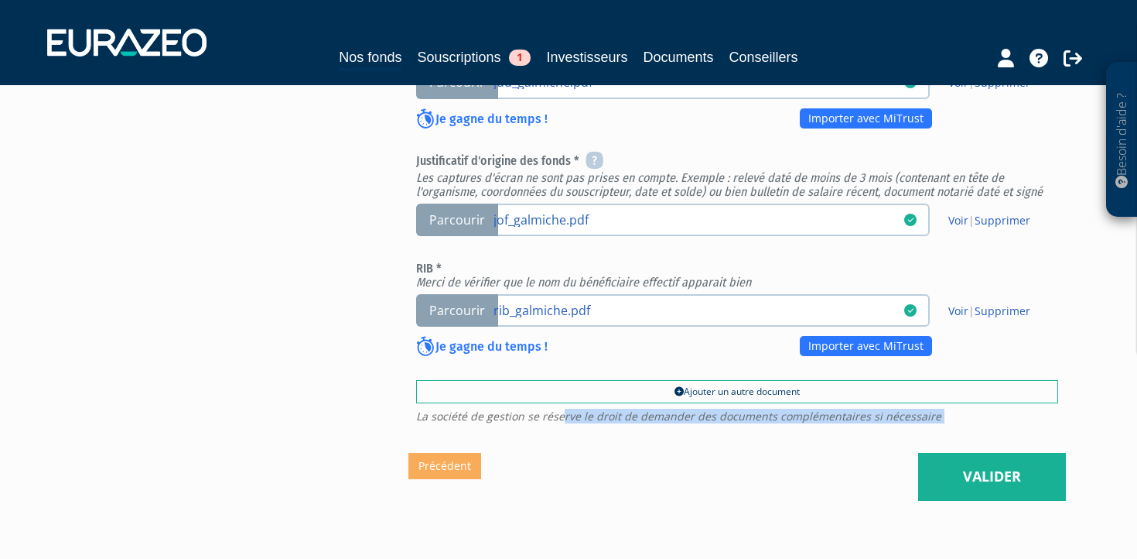
scroll to position [686, 0]
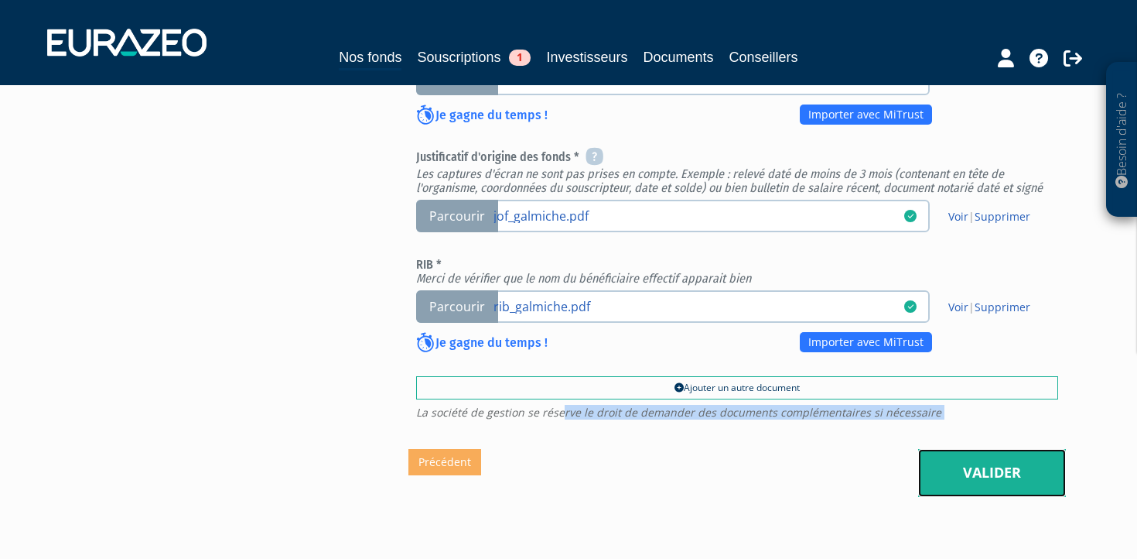
click at [970, 449] on link "Valider" at bounding box center [992, 473] width 148 height 48
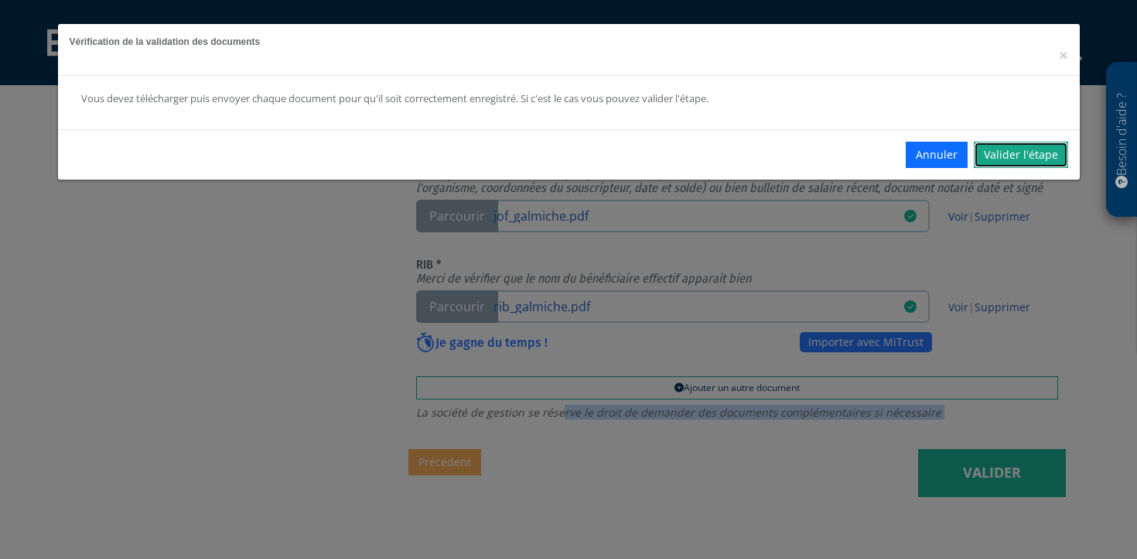
click at [1010, 158] on link "Valider l'étape" at bounding box center [1021, 155] width 94 height 26
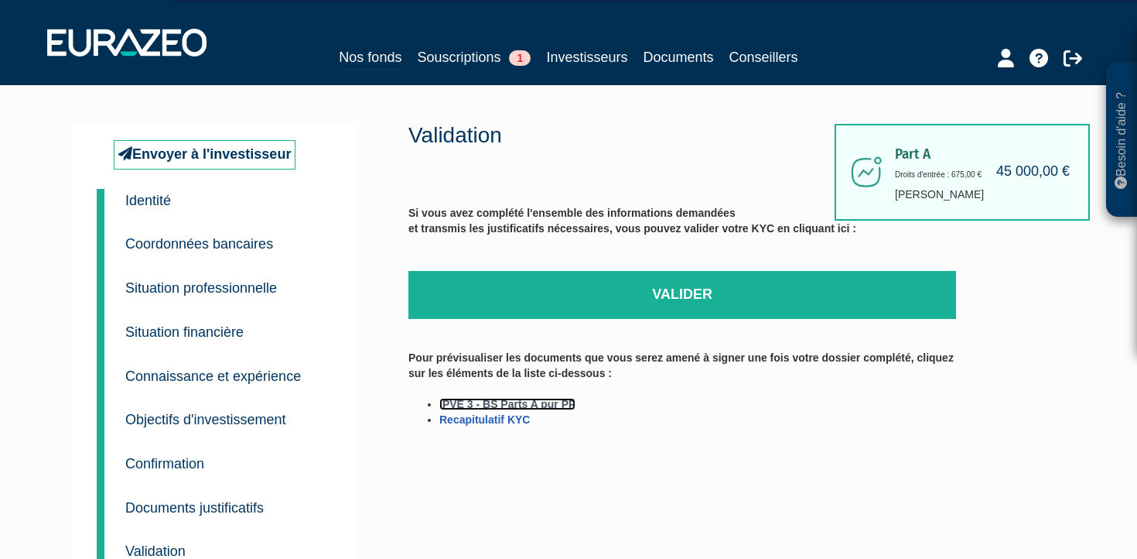
click at [551, 405] on link "IPVE 3 - BS Parts A pur PP" at bounding box center [507, 404] width 136 height 12
click at [509, 422] on link "Recapitulatif KYC" at bounding box center [484, 419] width 91 height 12
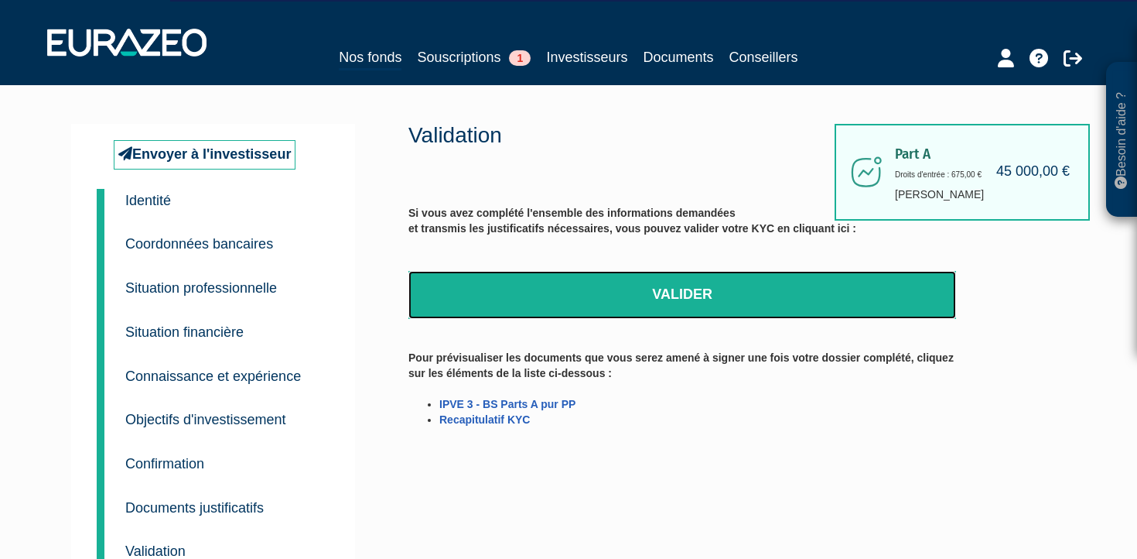
click at [626, 286] on link "Valider" at bounding box center [683, 295] width 548 height 48
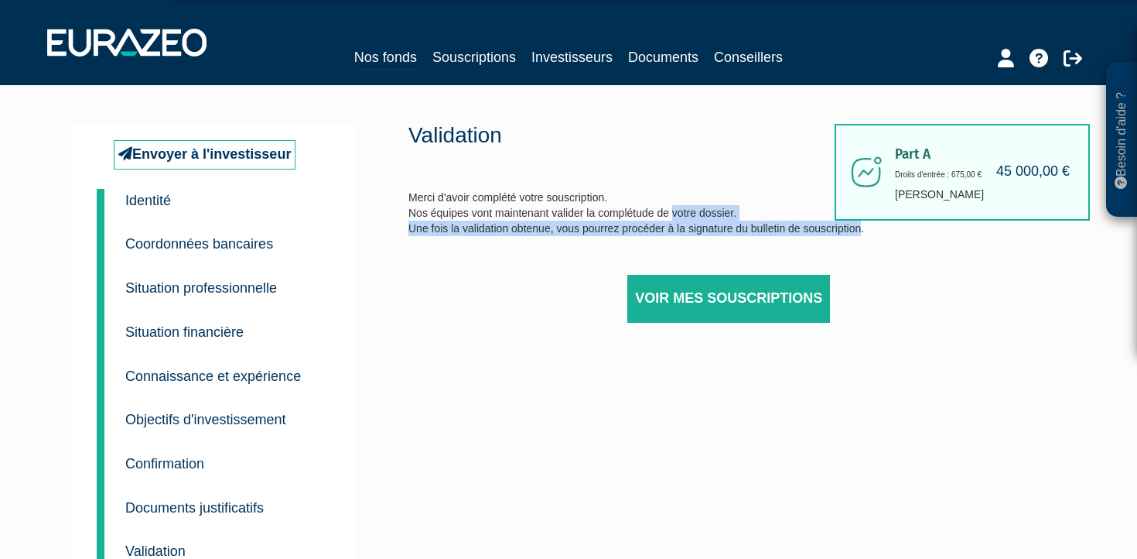
drag, startPoint x: 433, startPoint y: 214, endPoint x: 860, endPoint y: 234, distance: 428.3
click at [860, 234] on div "Validation Merci d'avoir complété votre souscription. Nos équipes vont maintena…" at bounding box center [683, 243] width 548 height 238
copy div "équipes vont maintenant valider la complétude de votre dossier. Une fois la val…"
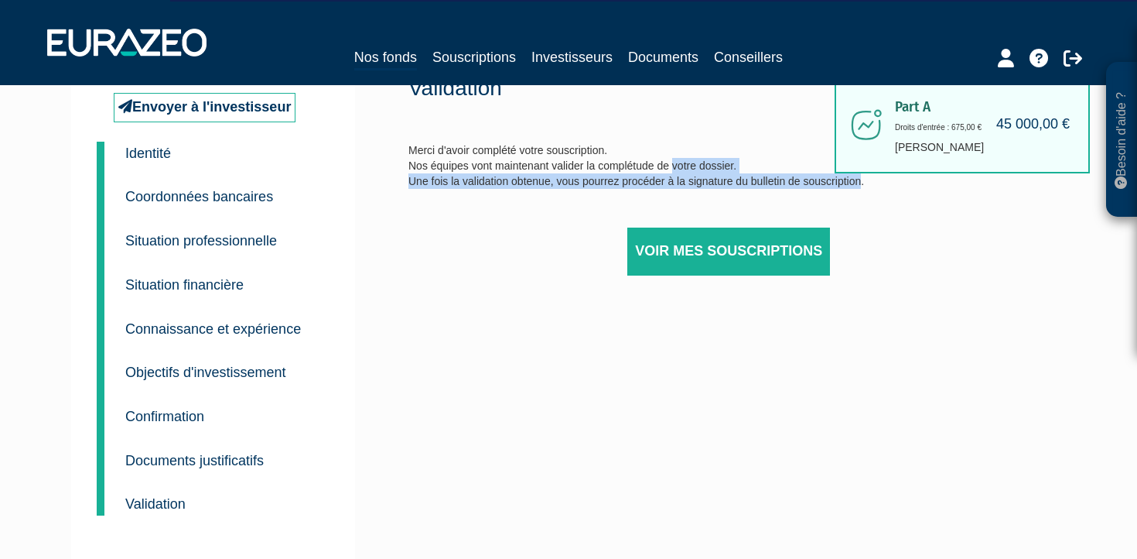
scroll to position [46, 0]
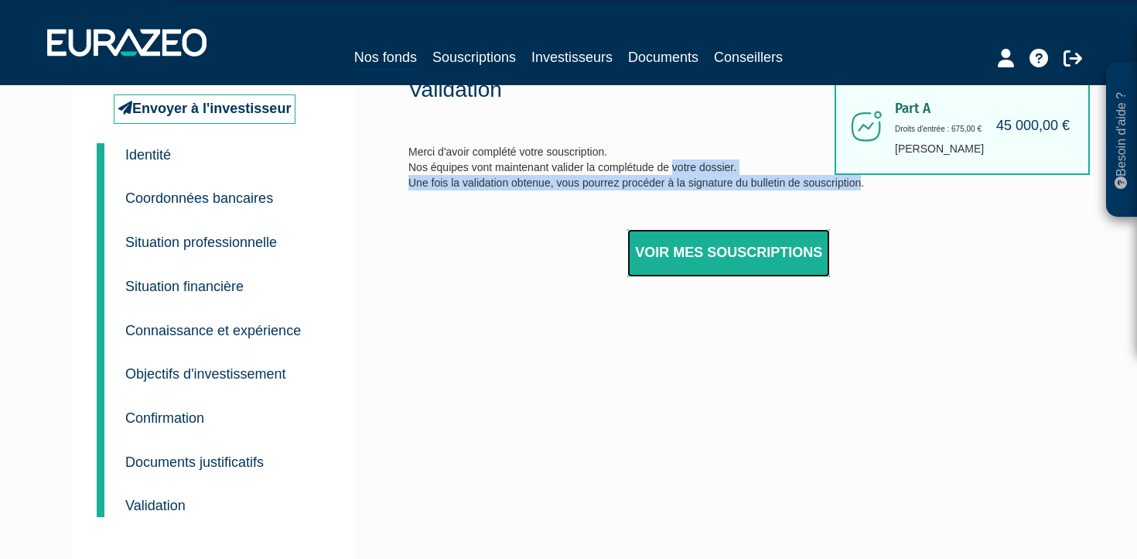
click at [737, 268] on link "Voir mes souscriptions" at bounding box center [728, 253] width 203 height 48
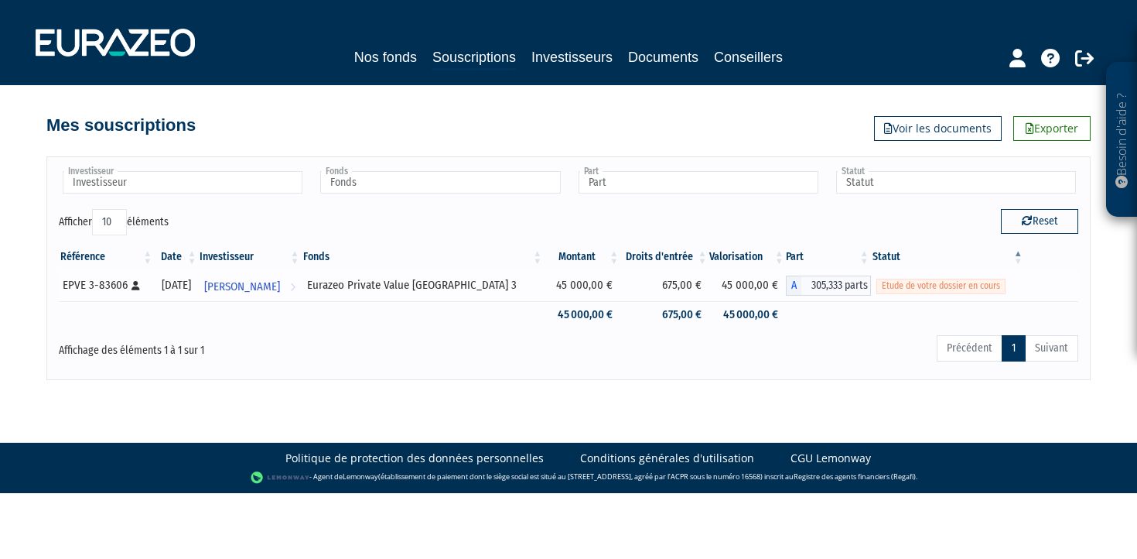
click at [903, 286] on span "Etude de votre dossier en cours" at bounding box center [941, 286] width 129 height 15
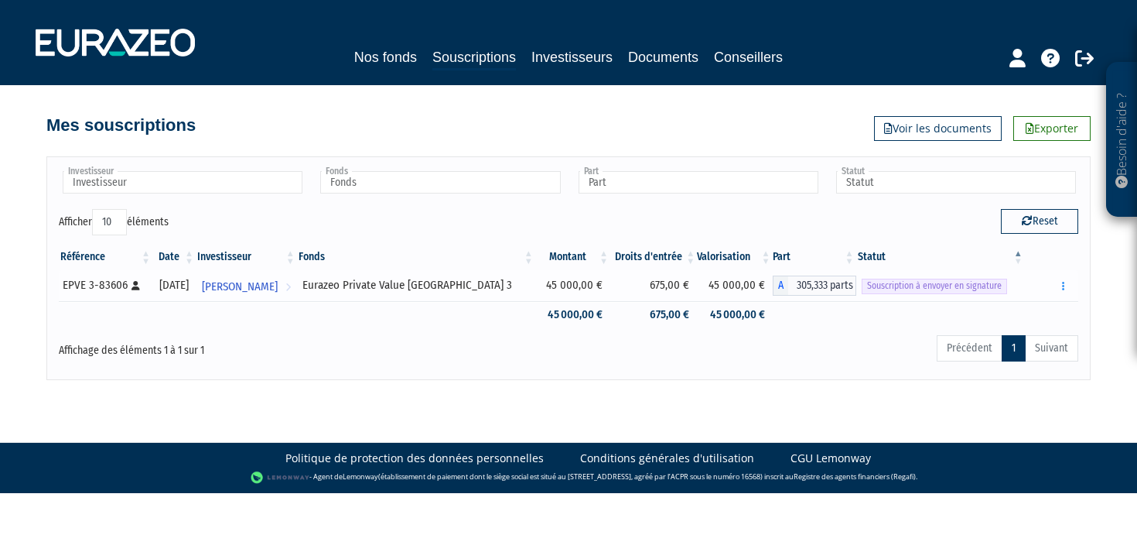
click at [920, 288] on span "Souscription à envoyer en signature" at bounding box center [934, 286] width 145 height 15
click at [1072, 286] on button "button" at bounding box center [1064, 285] width 19 height 19
click at [1021, 313] on link "Envoyer à signer" at bounding box center [1024, 314] width 88 height 26
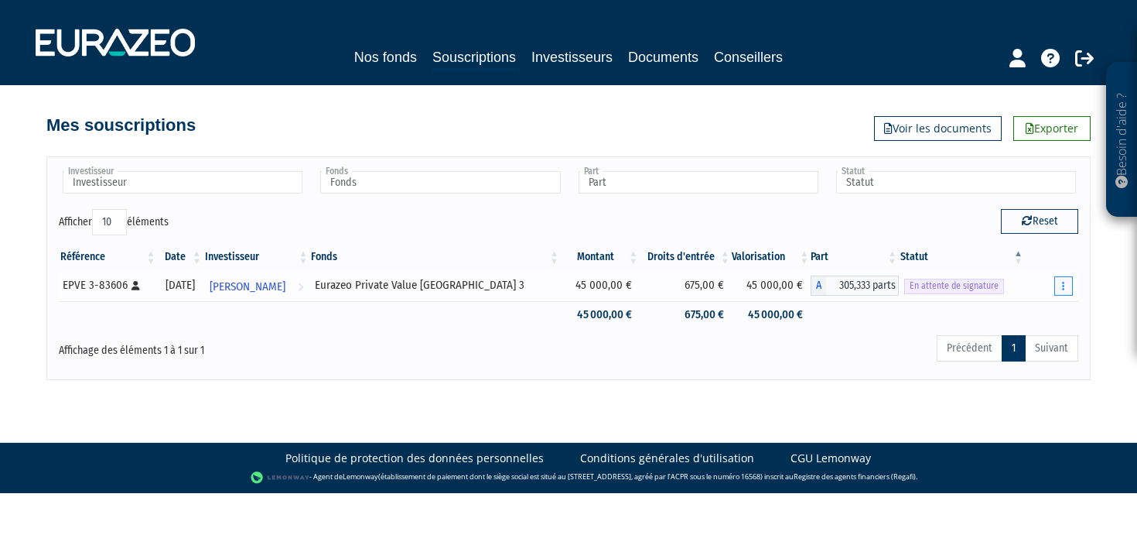
click at [1068, 283] on button "button" at bounding box center [1064, 285] width 19 height 19
click at [762, 400] on body "Besoin d'aide ? × J'ai besoin d'aide Si vous avez une question à propos du fonc…" at bounding box center [568, 246] width 1137 height 493
click at [1108, 352] on div "Besoin d'aide ? × J'ai besoin d'aide Si vous avez une question à propos du fonc…" at bounding box center [568, 190] width 1137 height 380
click at [934, 285] on span "En attente de signature" at bounding box center [954, 286] width 100 height 15
